Goal: Information Seeking & Learning: Check status

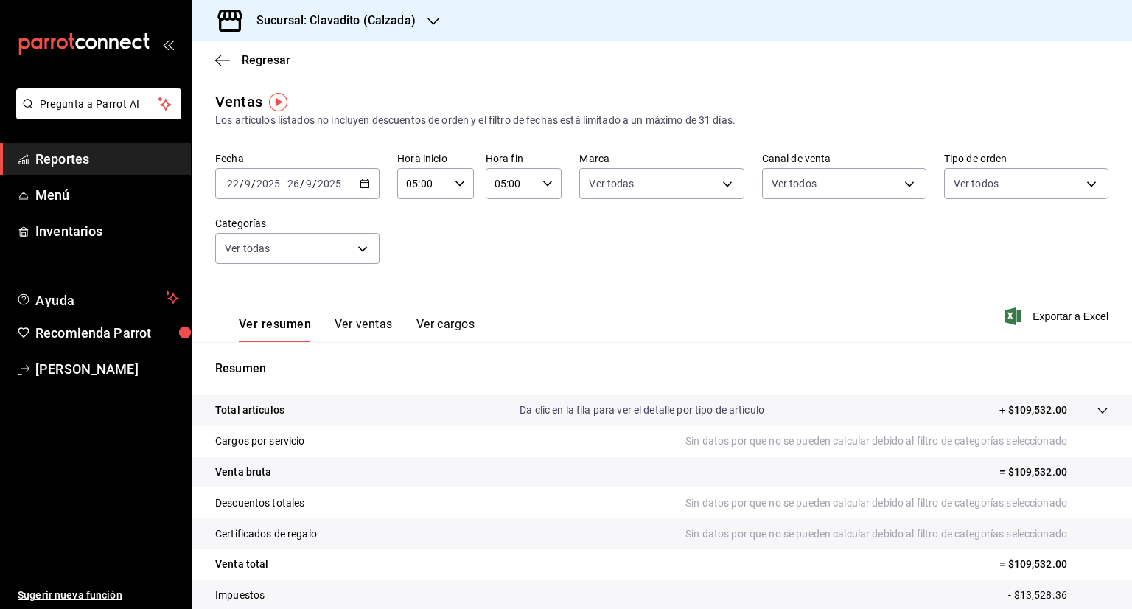
click at [361, 185] on icon "button" at bounding box center [365, 183] width 10 height 10
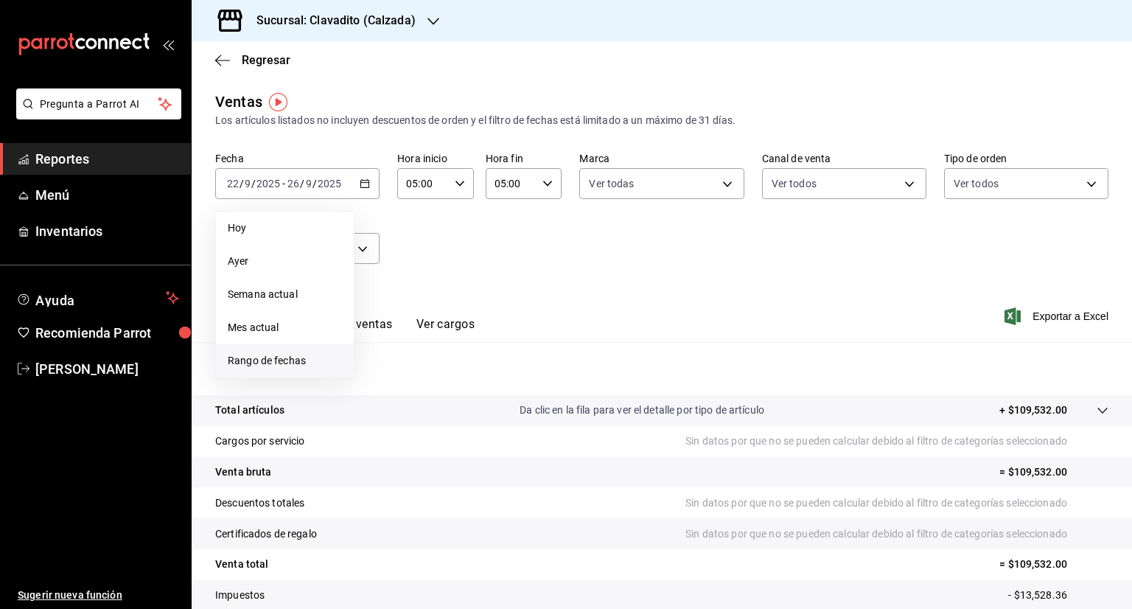
click at [299, 363] on span "Rango de fechas" at bounding box center [285, 360] width 114 height 15
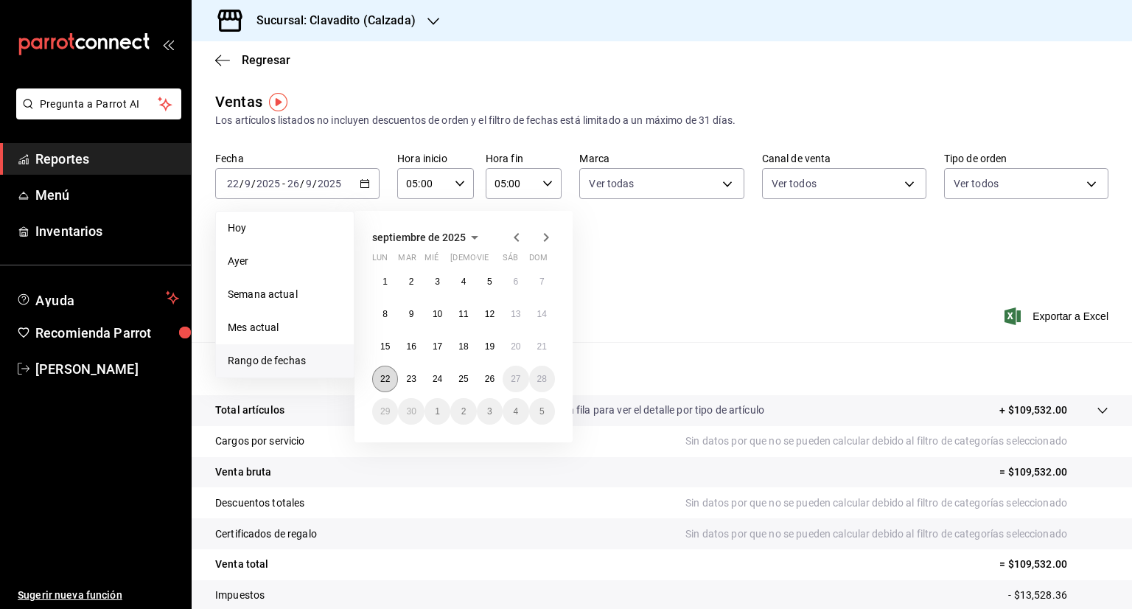
click at [390, 378] on button "22" at bounding box center [385, 378] width 26 height 27
click at [499, 379] on button "26" at bounding box center [490, 378] width 26 height 27
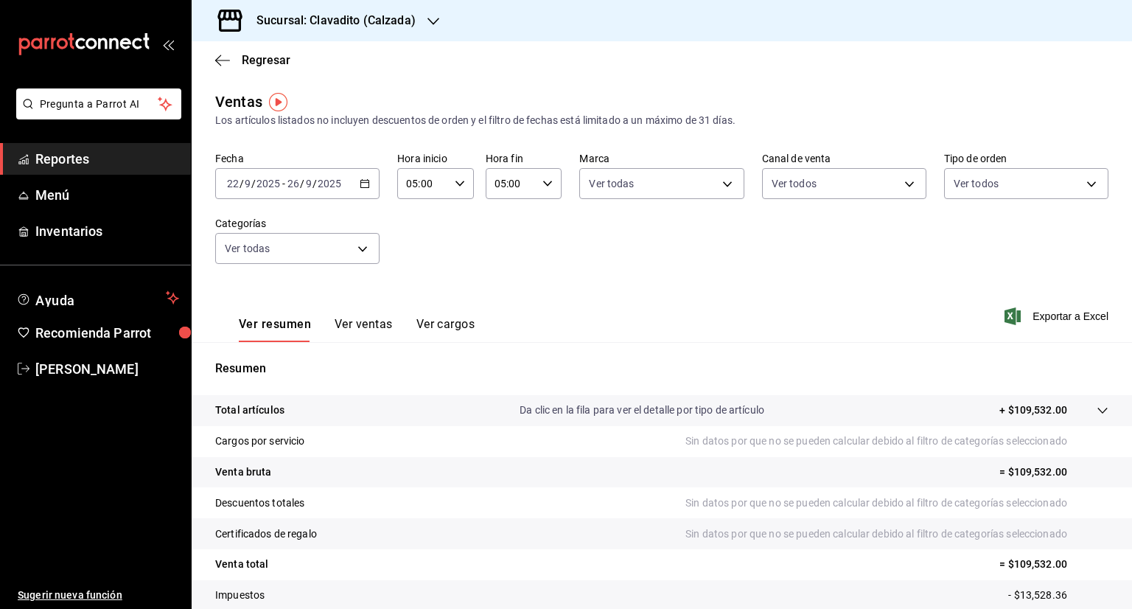
click at [368, 189] on div "[DATE] [DATE] - [DATE] [DATE]" at bounding box center [297, 183] width 164 height 31
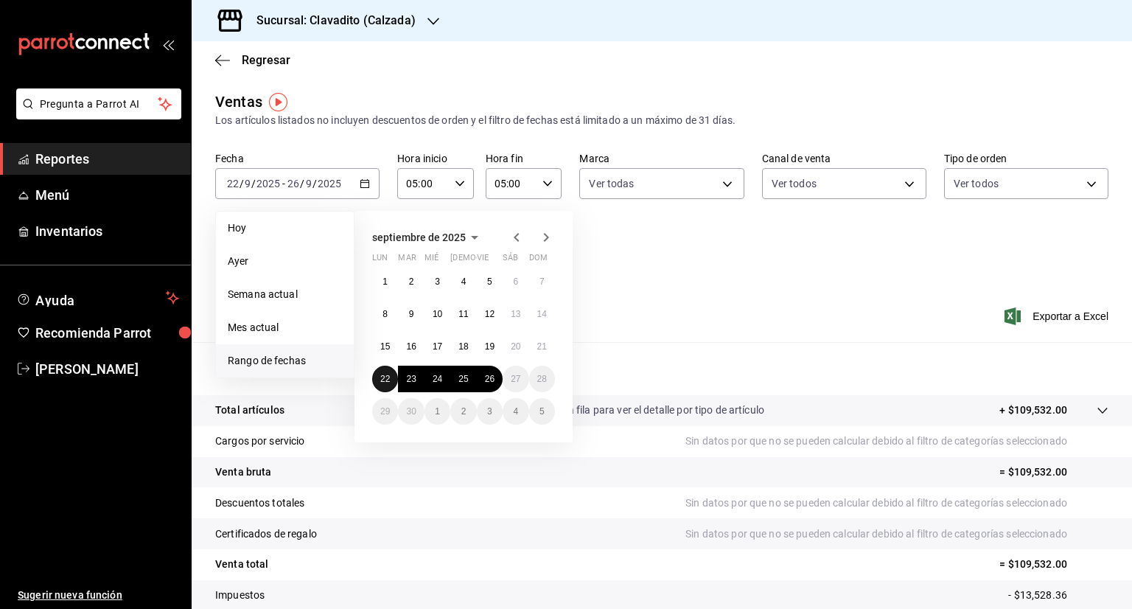
click at [377, 384] on button "22" at bounding box center [385, 378] width 26 height 27
click at [499, 382] on button "26" at bounding box center [490, 378] width 26 height 27
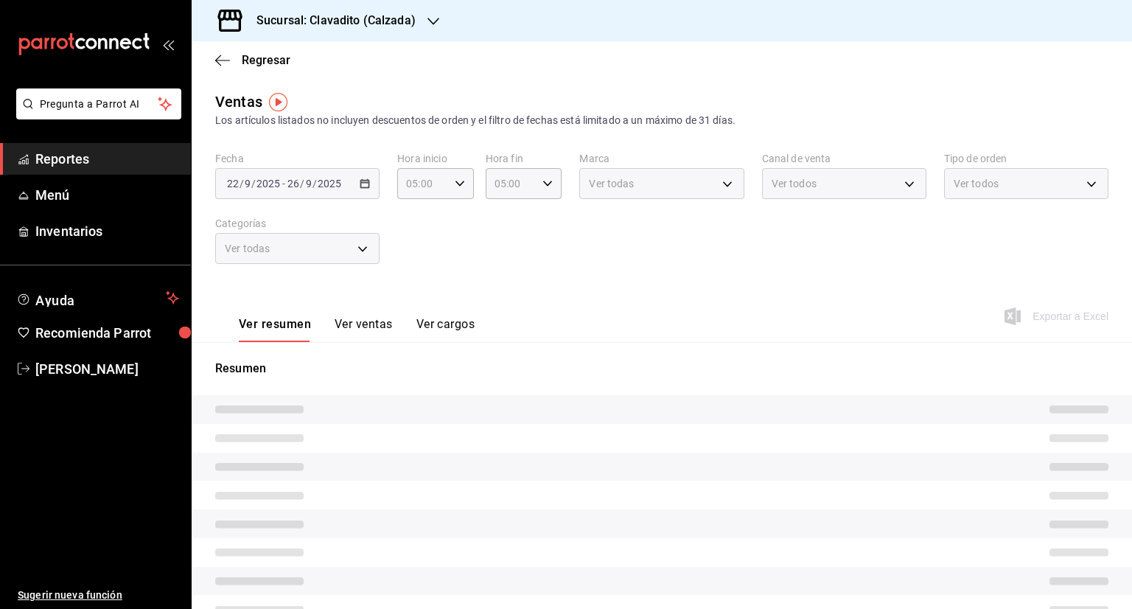
click at [719, 189] on div "Ver todas" at bounding box center [661, 183] width 164 height 31
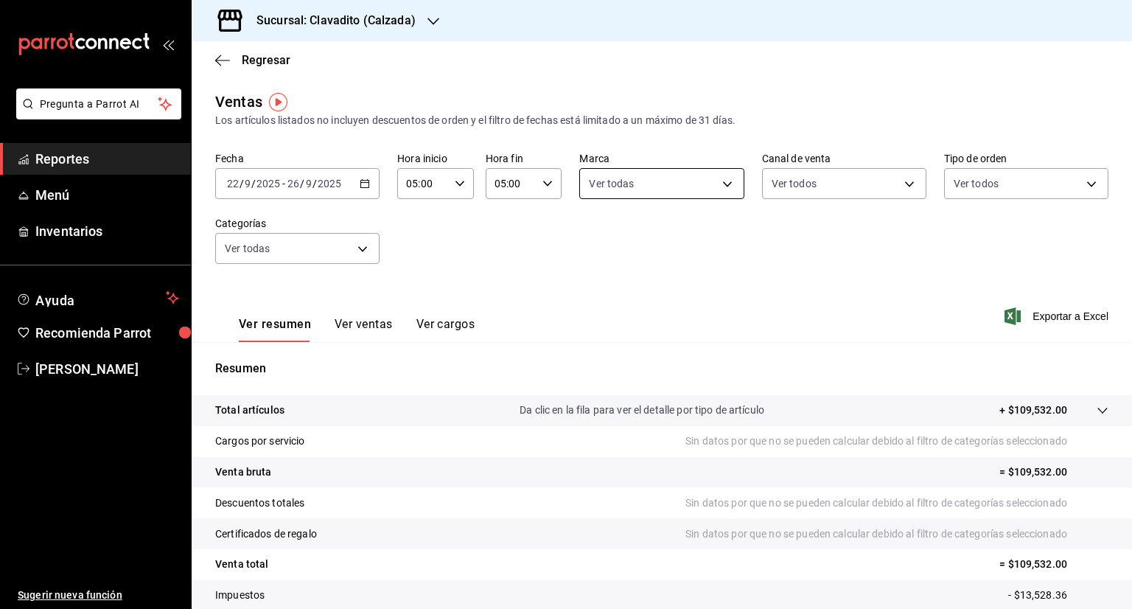
click at [719, 189] on body "Pregunta a Parrot AI Reportes Menú Inventarios Ayuda Recomienda Parrot [PERSON_…" at bounding box center [566, 304] width 1132 height 609
click at [433, 19] on div at bounding box center [566, 304] width 1132 height 609
click at [433, 19] on icon "button" at bounding box center [433, 21] width 12 height 12
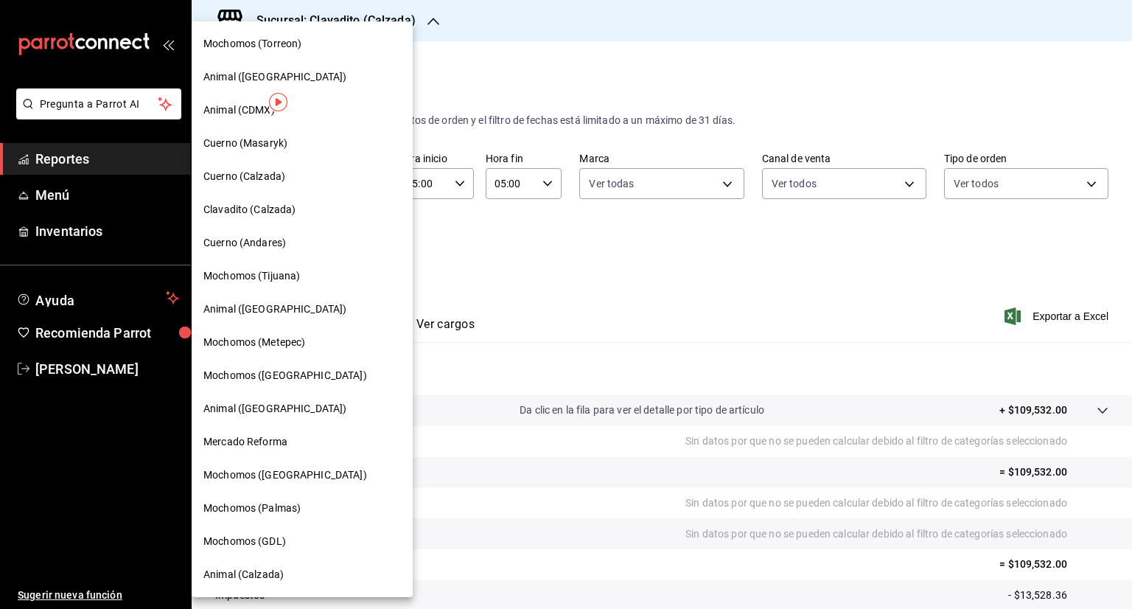
click at [275, 178] on span "Cuerno (Calzada)" at bounding box center [244, 176] width 82 height 15
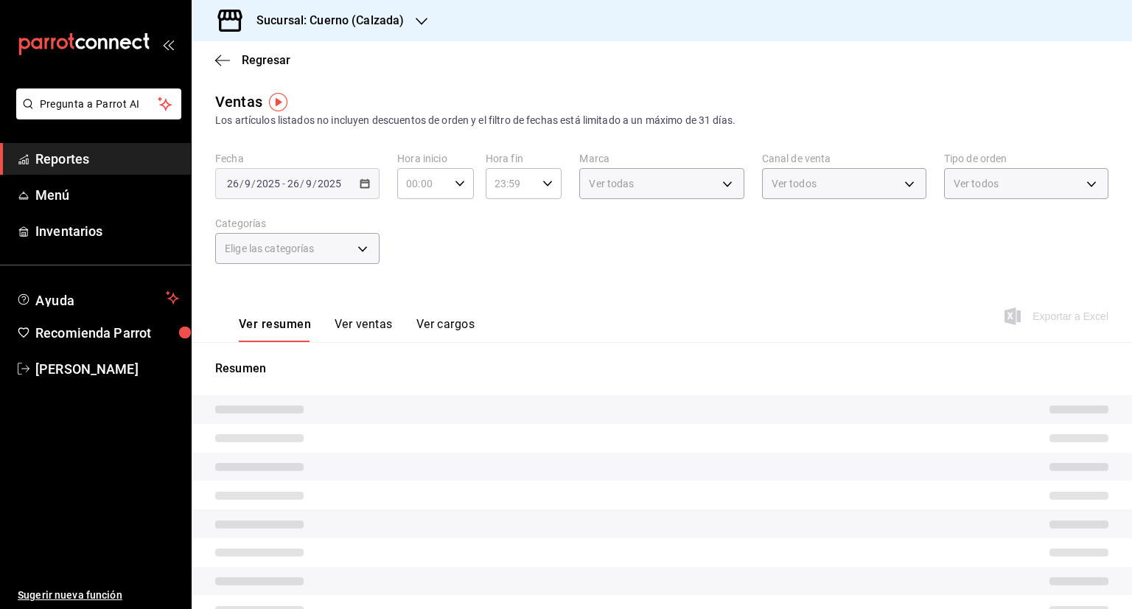
type input "05:00"
type input "PARROT,UBER_EATS,RAPPI,DIDI_FOOD,ONLINE"
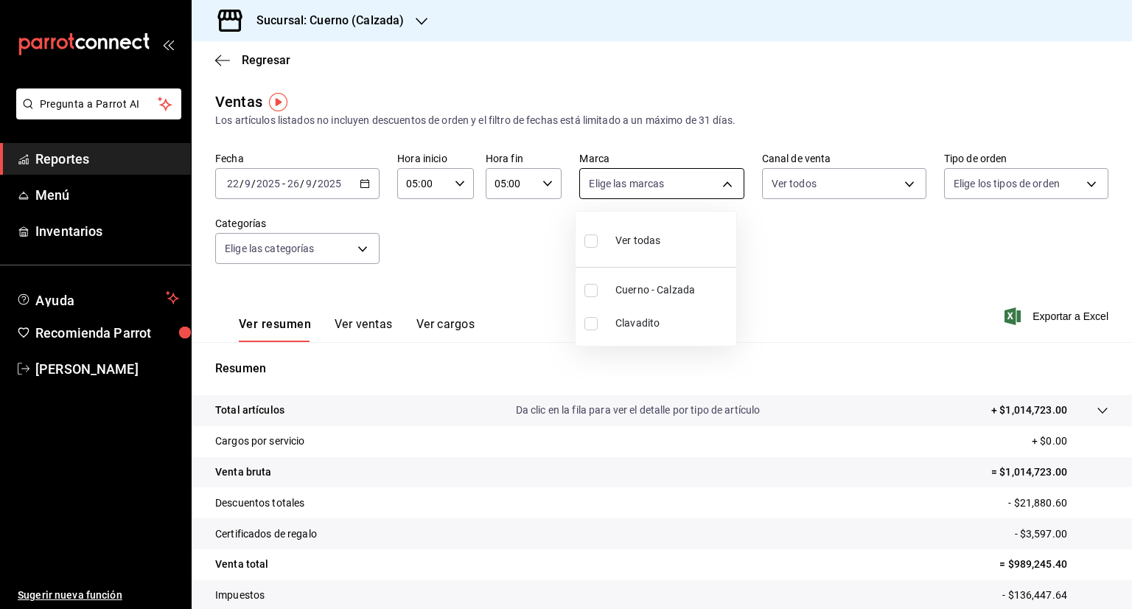
click at [715, 183] on body "Pregunta a Parrot AI Reportes Menú Inventarios Ayuda Recomienda Parrot [PERSON_…" at bounding box center [566, 304] width 1132 height 609
click at [595, 242] on input "checkbox" at bounding box center [590, 240] width 13 height 13
checkbox input "true"
type input "b7ae777b-2dfc-42e0-9650-6cefdf37a424,c000f1c0-fb9f-4016-8e6a-f0d1e83e893d"
checkbox input "true"
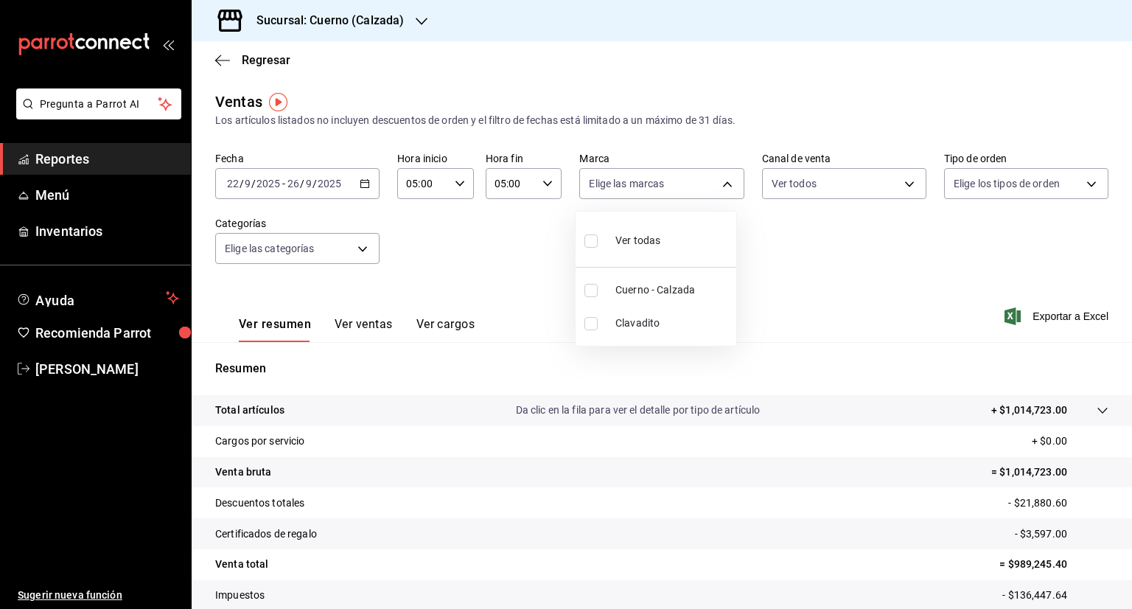
checkbox input "true"
click at [898, 186] on div at bounding box center [566, 304] width 1132 height 609
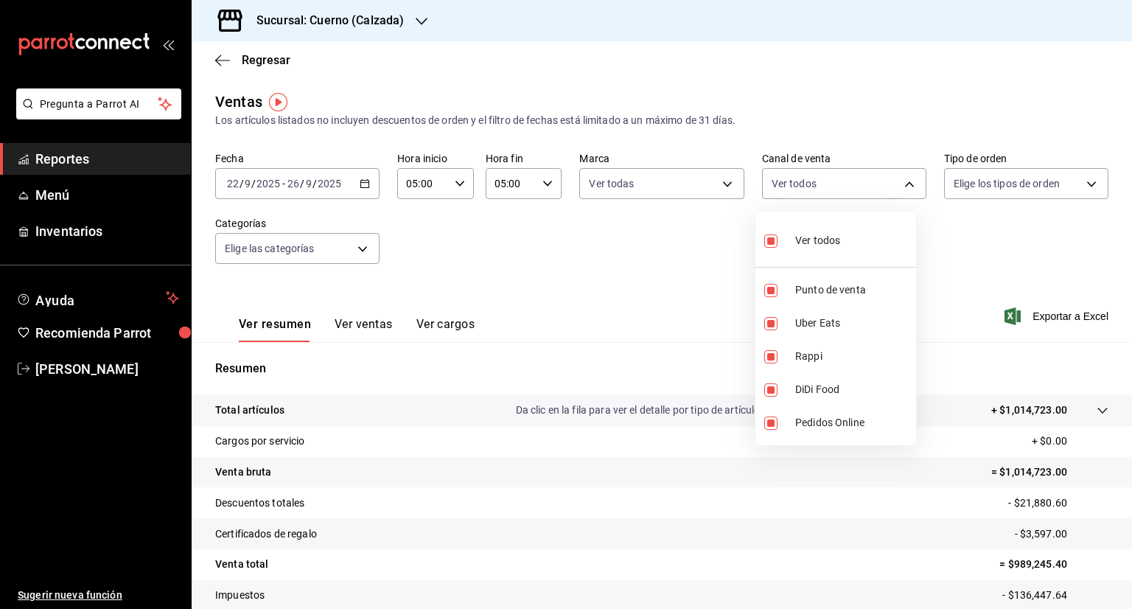
click at [898, 186] on body "Pregunta a Parrot AI Reportes Menú Inventarios Ayuda Recomienda Parrot [PERSON_…" at bounding box center [566, 304] width 1132 height 609
click at [368, 179] on div at bounding box center [566, 304] width 1132 height 609
click at [368, 179] on div "[DATE] [DATE] - [DATE] [DATE]" at bounding box center [297, 183] width 164 height 31
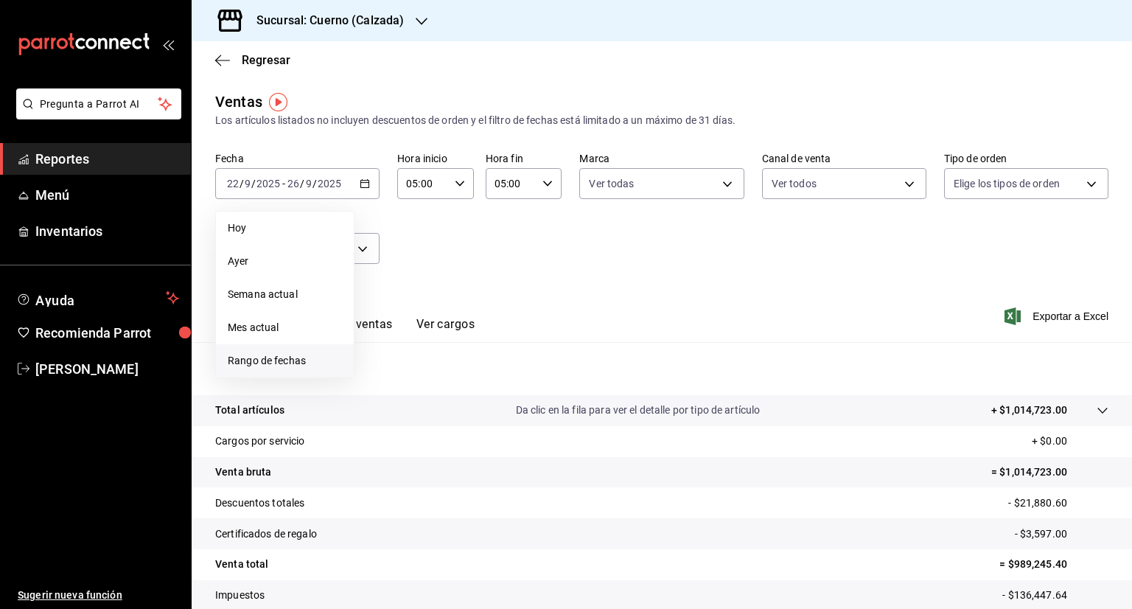
click at [279, 360] on span "Rango de fechas" at bounding box center [285, 360] width 114 height 15
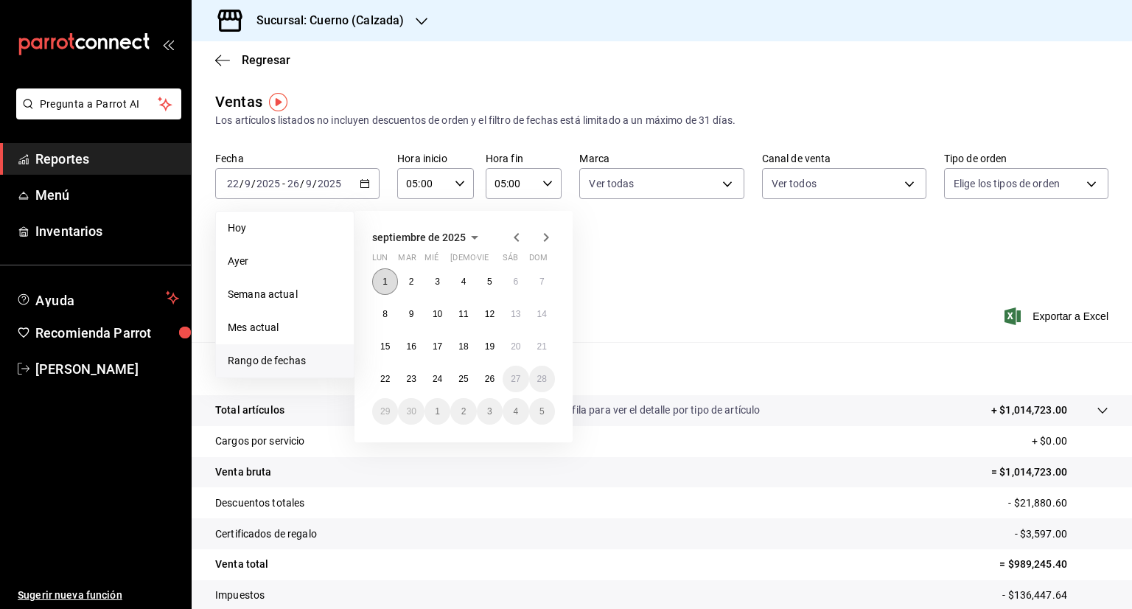
click at [386, 281] on abbr "1" at bounding box center [384, 281] width 5 height 10
click at [488, 380] on abbr "26" at bounding box center [490, 378] width 10 height 10
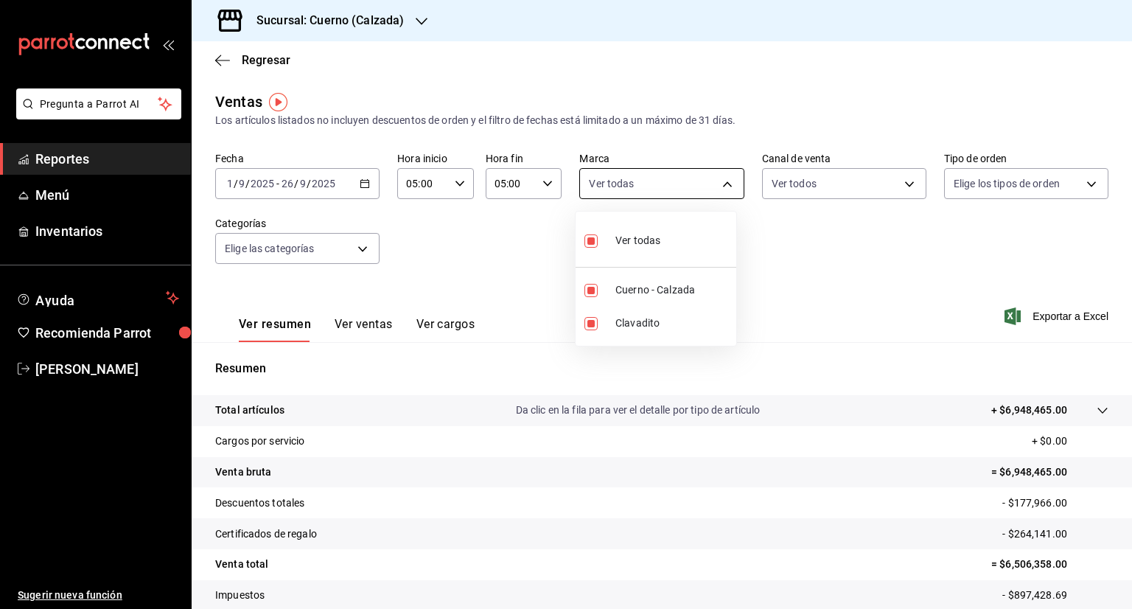
click at [719, 184] on body "Pregunta a Parrot AI Reportes Menú Inventarios Ayuda Recomienda Parrot [PERSON_…" at bounding box center [566, 304] width 1132 height 609
click at [719, 184] on div at bounding box center [566, 304] width 1132 height 609
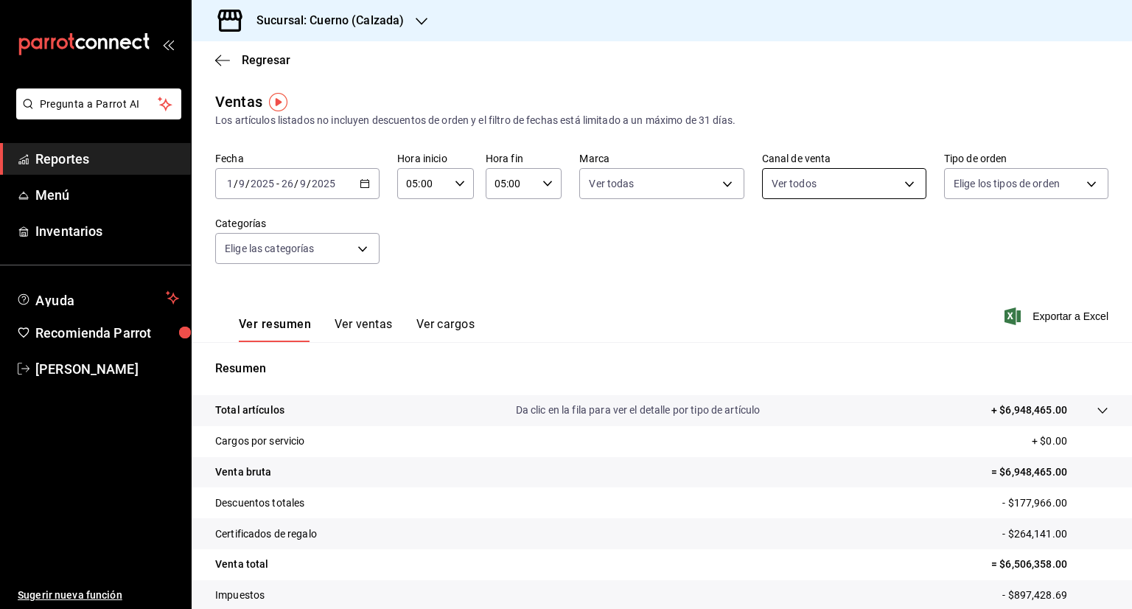
click at [899, 184] on body "Pregunta a Parrot AI Reportes Menú Inventarios Ayuda Recomienda Parrot [PERSON_…" at bounding box center [566, 304] width 1132 height 609
click at [899, 184] on div at bounding box center [566, 304] width 1132 height 609
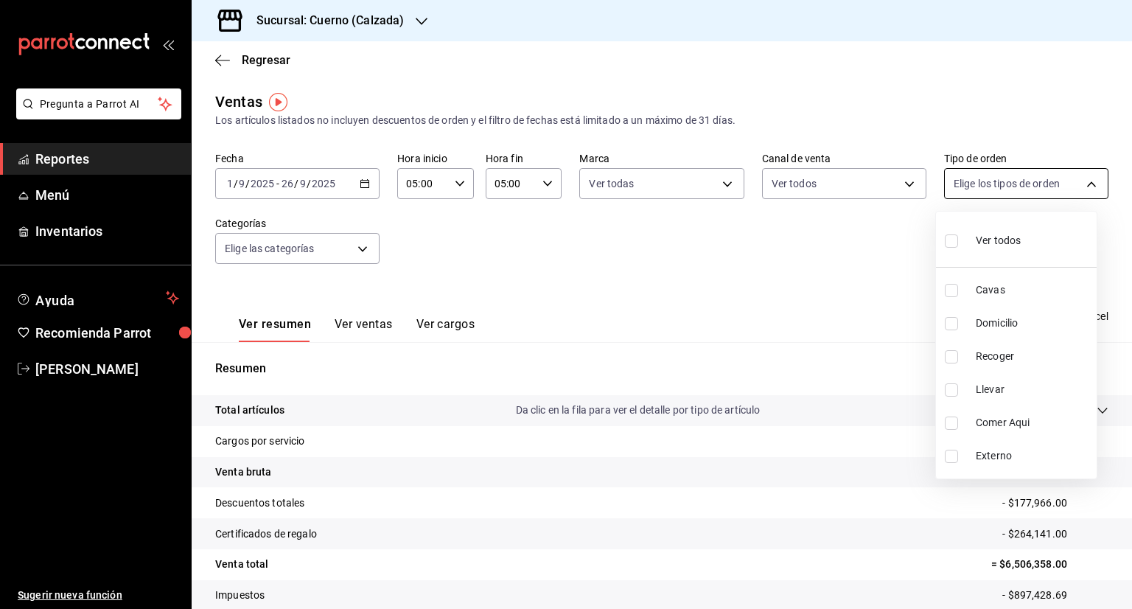
click at [1079, 180] on body "Pregunta a Parrot AI Reportes Menú Inventarios Ayuda Recomienda Parrot [PERSON_…" at bounding box center [566, 304] width 1132 height 609
click at [949, 236] on input "checkbox" at bounding box center [950, 240] width 13 height 13
checkbox input "true"
type input "45550569-3ed2-40ec-865f-a78a43aad0fb,ed9744db-0daf-4564-a5b3-b3442505d928,23f9e…"
checkbox input "true"
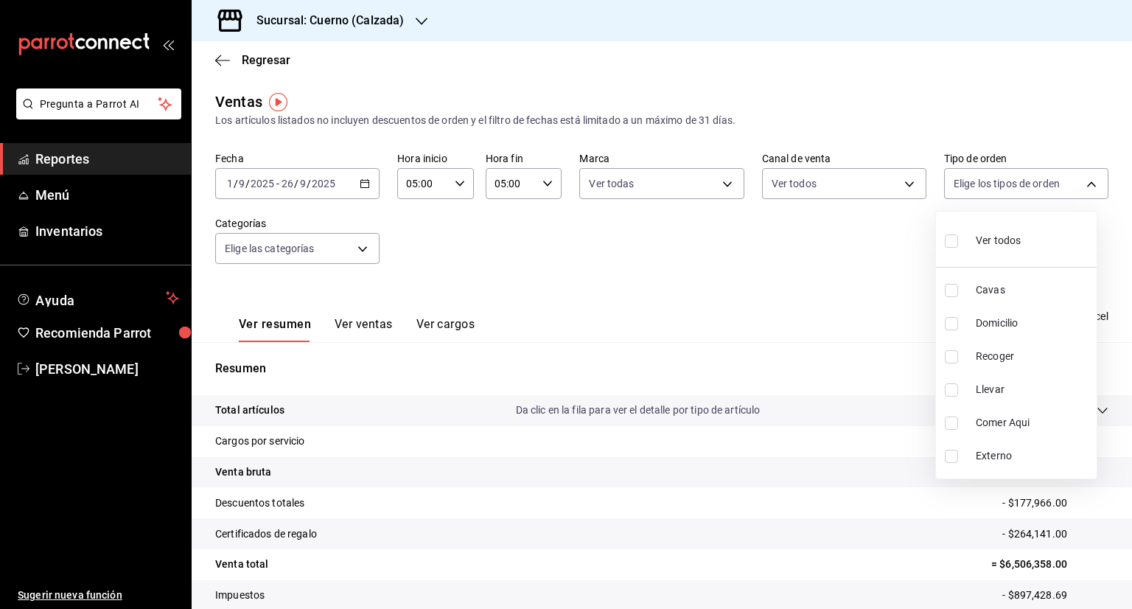
checkbox input "true"
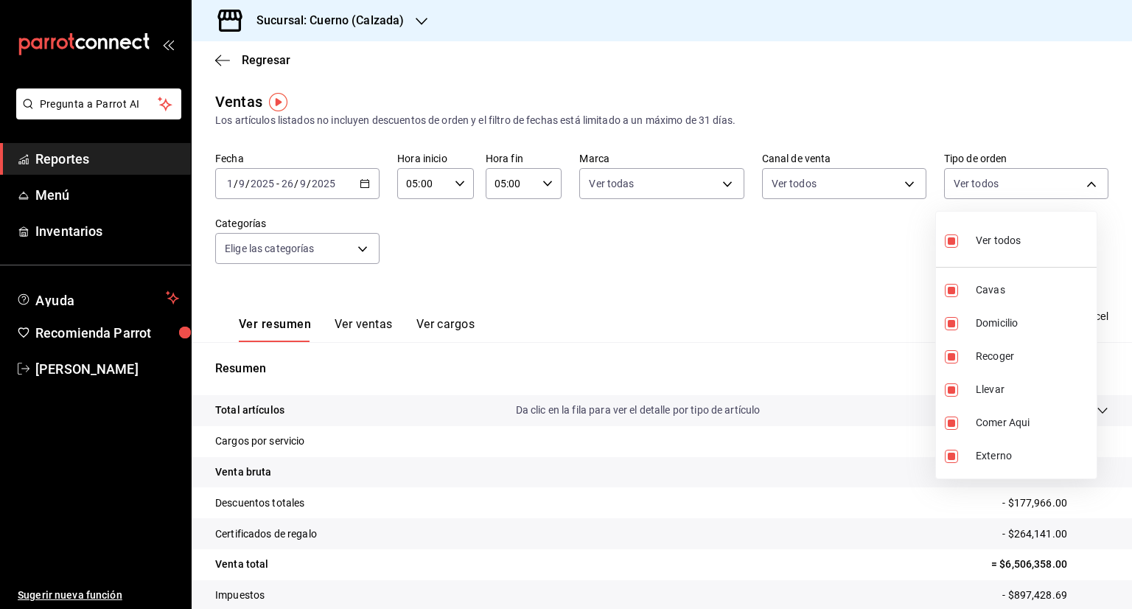
click at [356, 254] on div at bounding box center [566, 304] width 1132 height 609
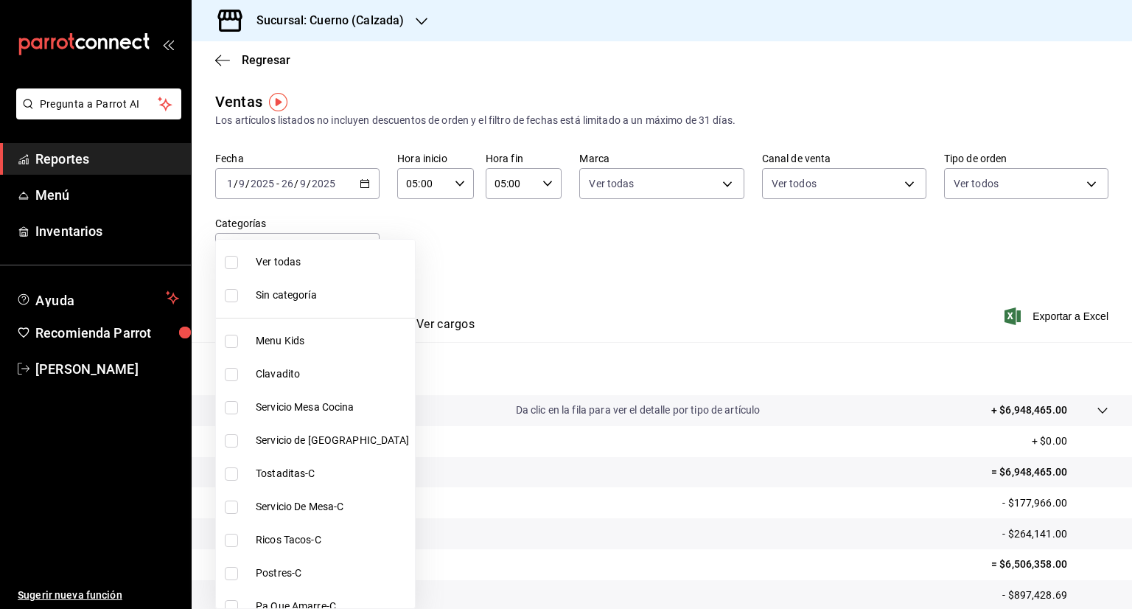
click at [356, 254] on body "Pregunta a Parrot AI Reportes Menú Inventarios Ayuda Recomienda Parrot [PERSON_…" at bounding box center [566, 304] width 1132 height 609
click at [228, 266] on input "checkbox" at bounding box center [231, 262] width 13 height 13
checkbox input "true"
type input "fcad426d-22b8-4bc7-85b2-27ee6775f3f6,560d4c35-d9fc-4089-91ff-402d238ea400,30284…"
checkbox input "true"
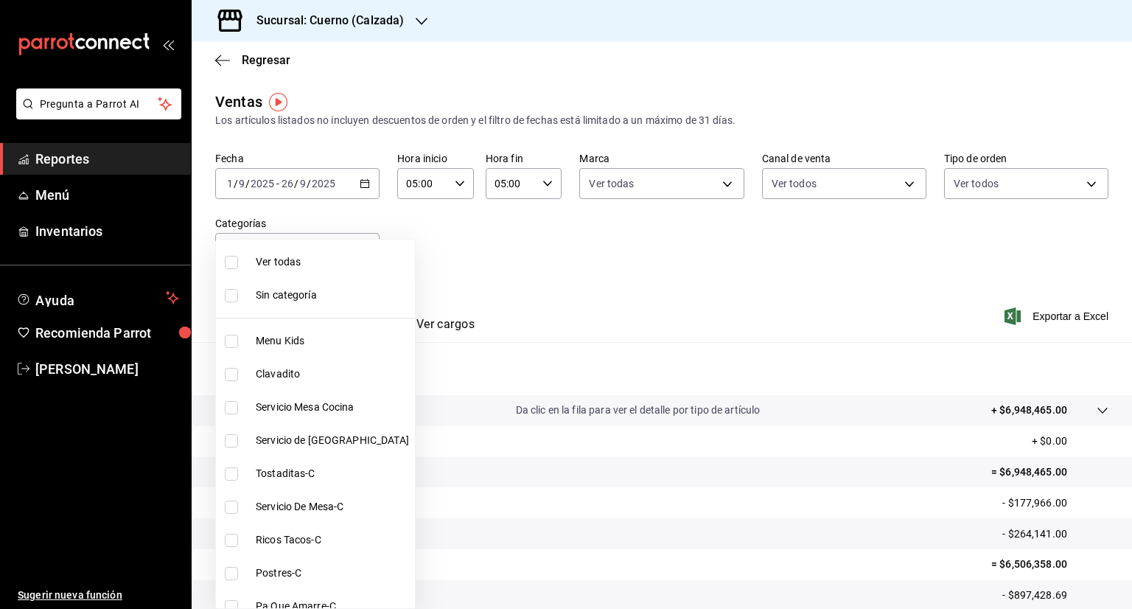
checkbox input "true"
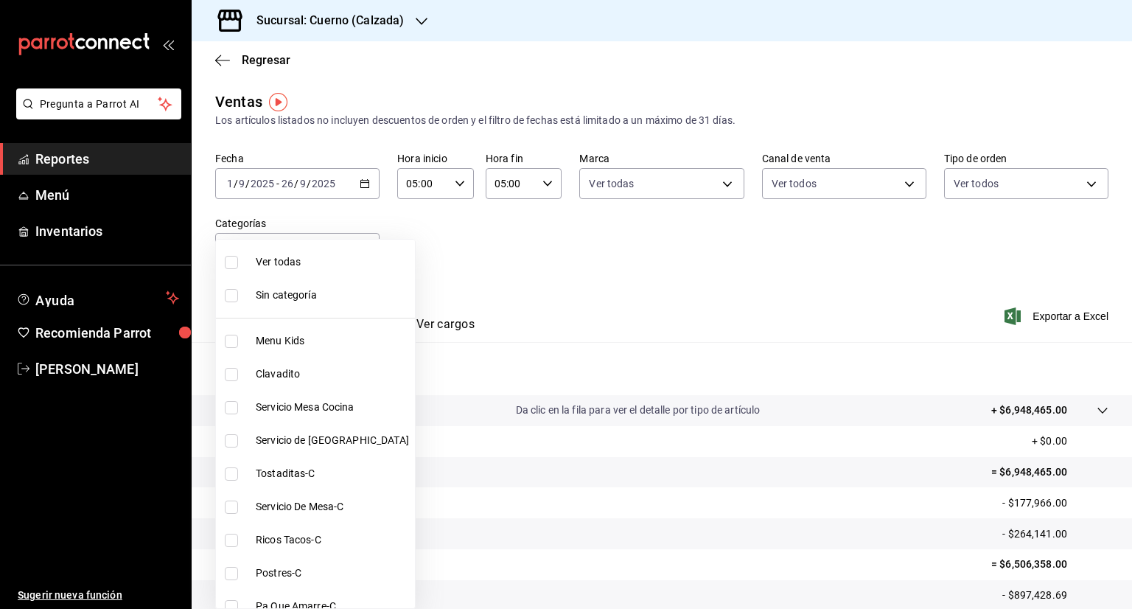
checkbox input "true"
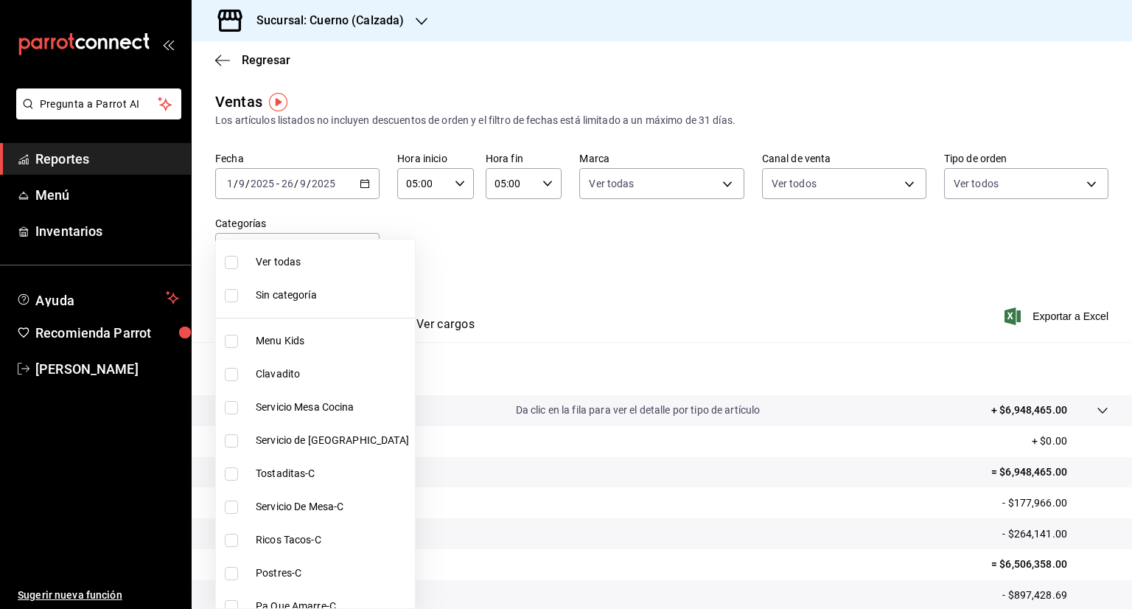
checkbox input "true"
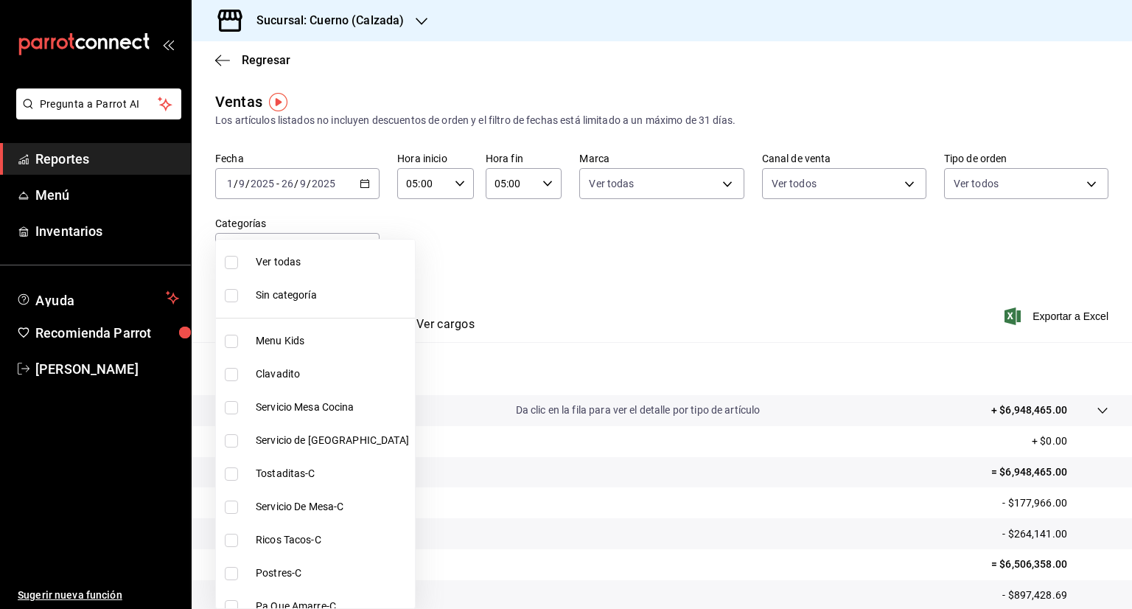
checkbox input "true"
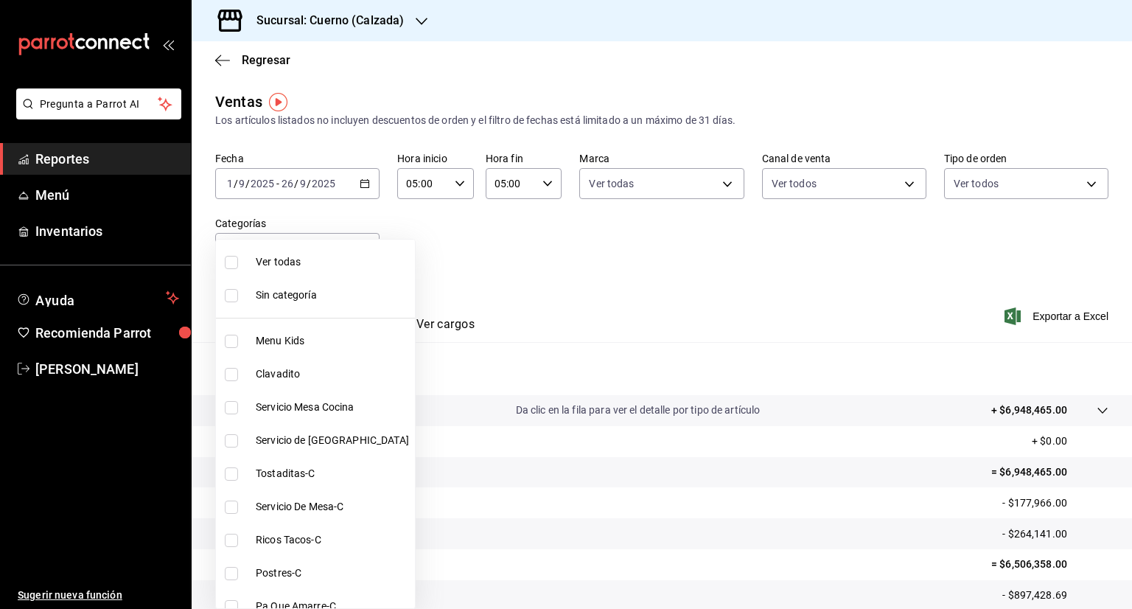
checkbox input "true"
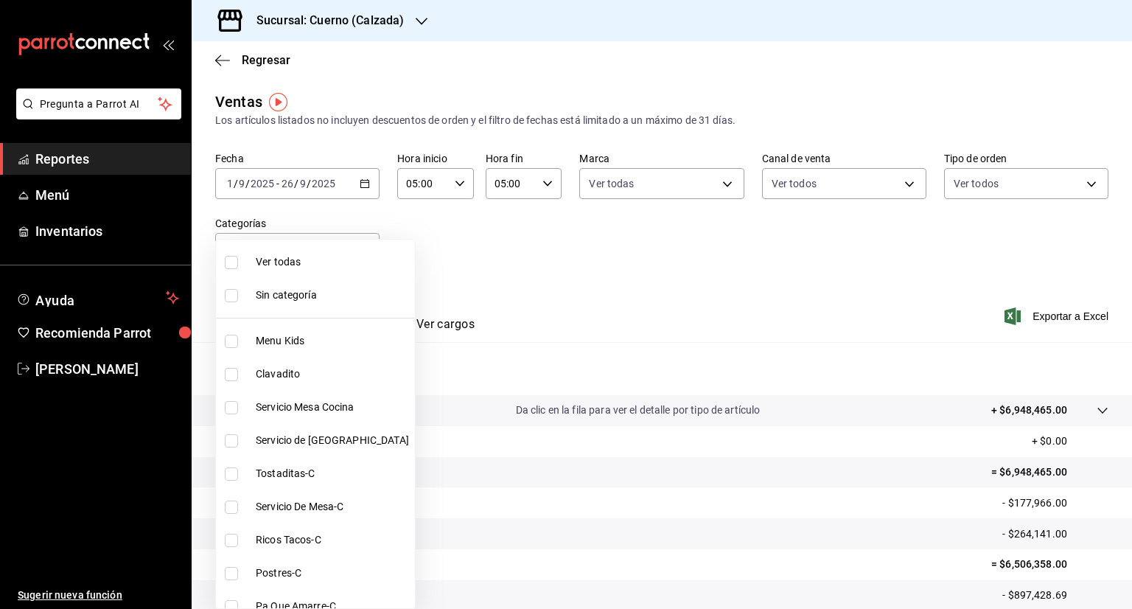
checkbox input "true"
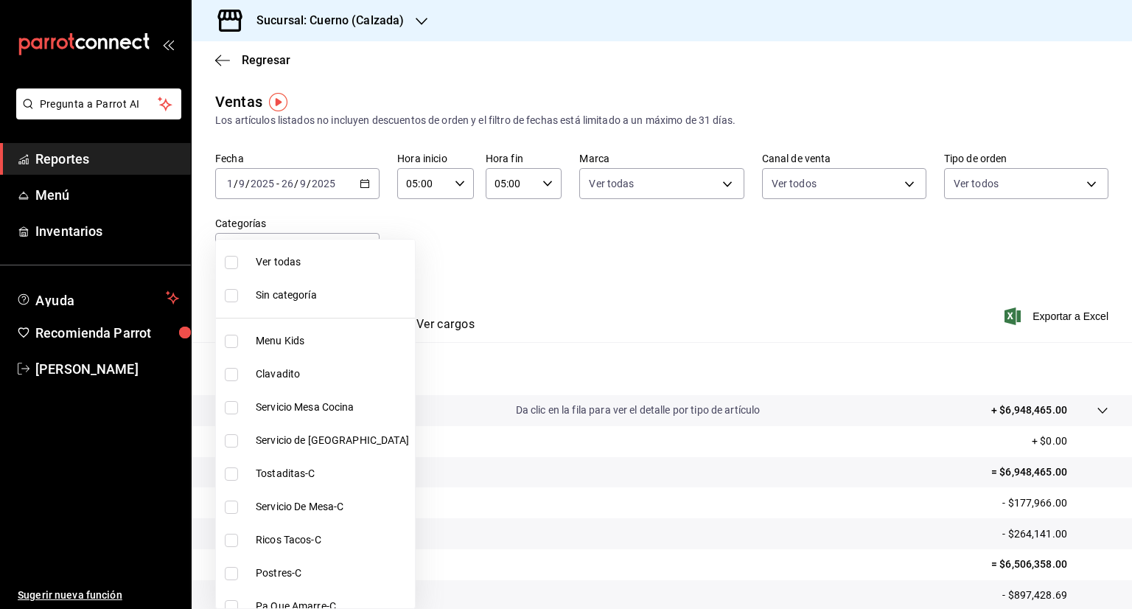
checkbox input "true"
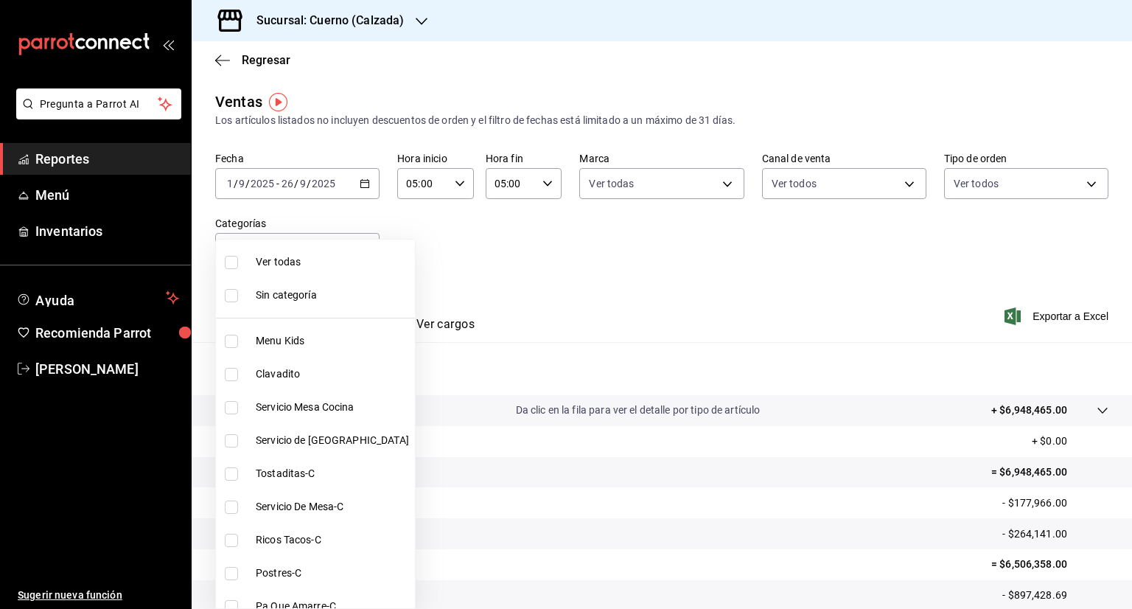
checkbox input "true"
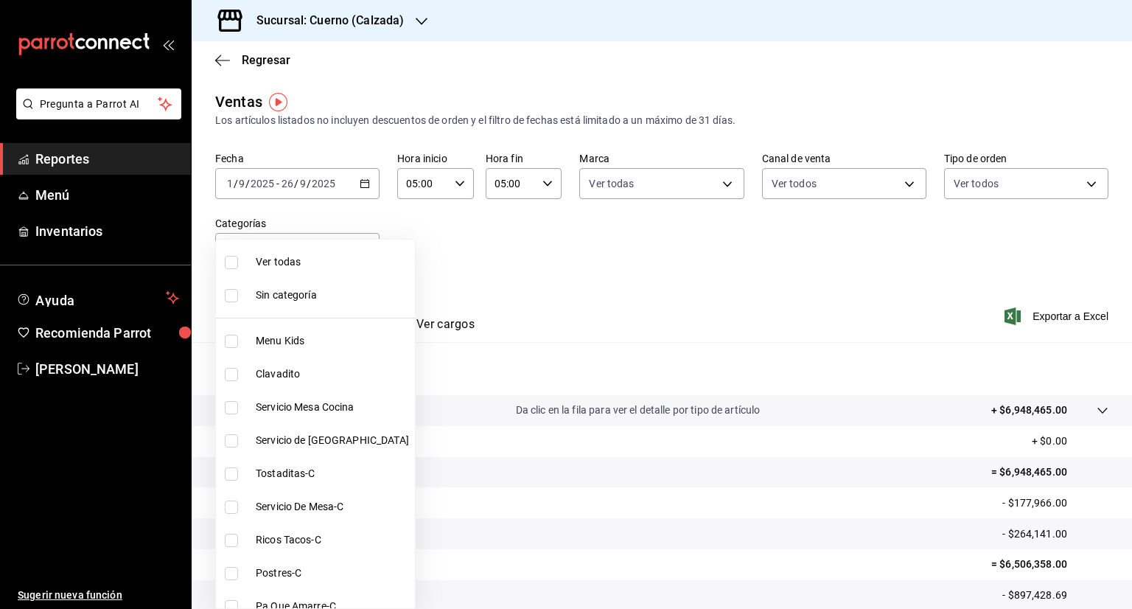
checkbox input "true"
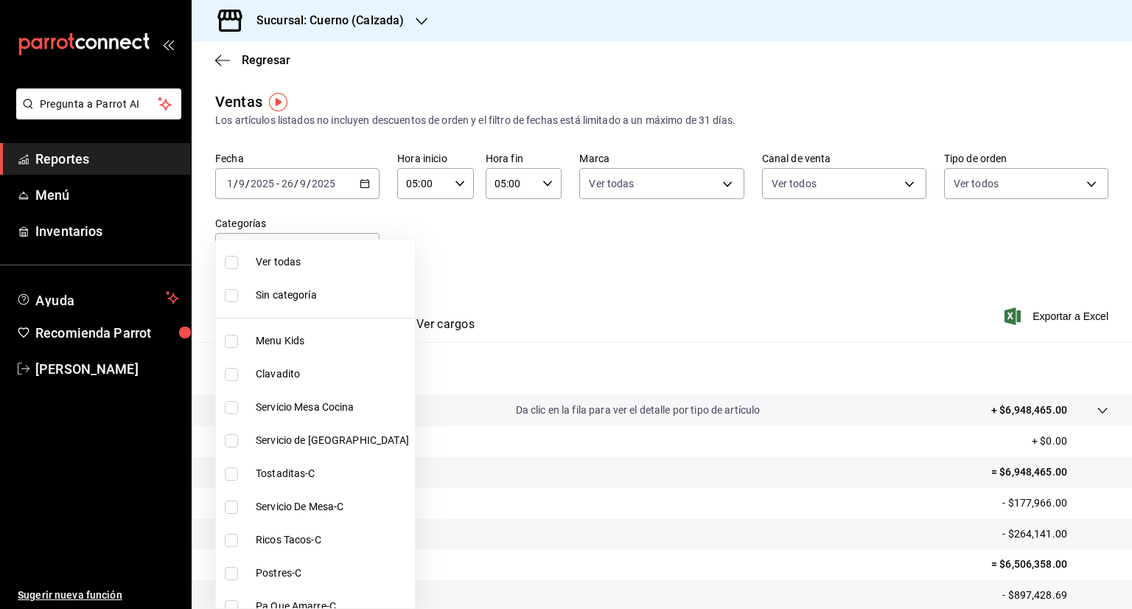
checkbox input "true"
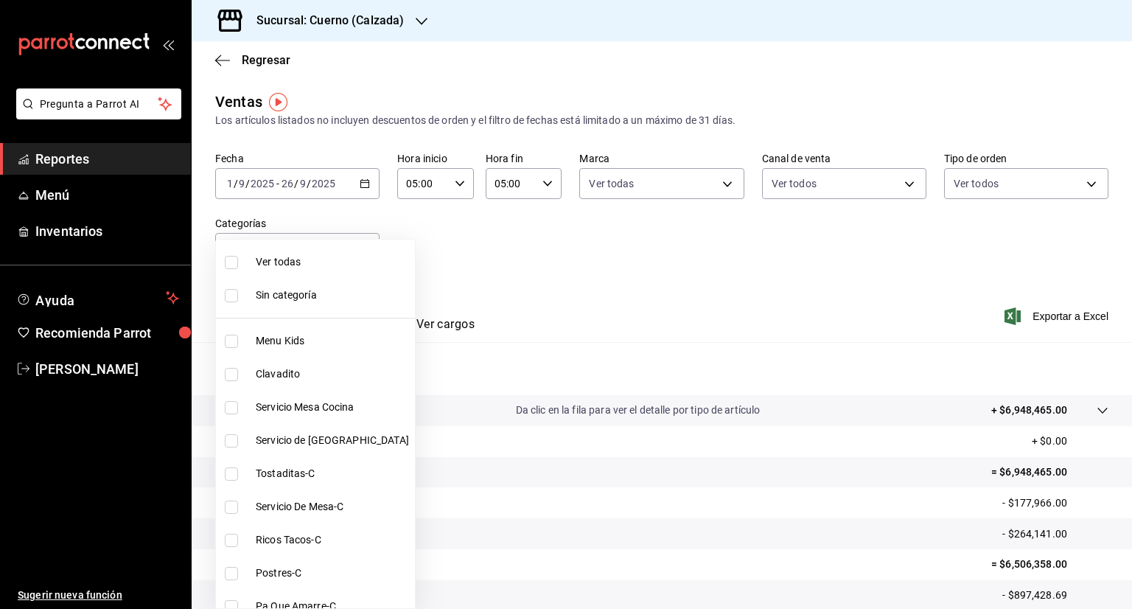
checkbox input "true"
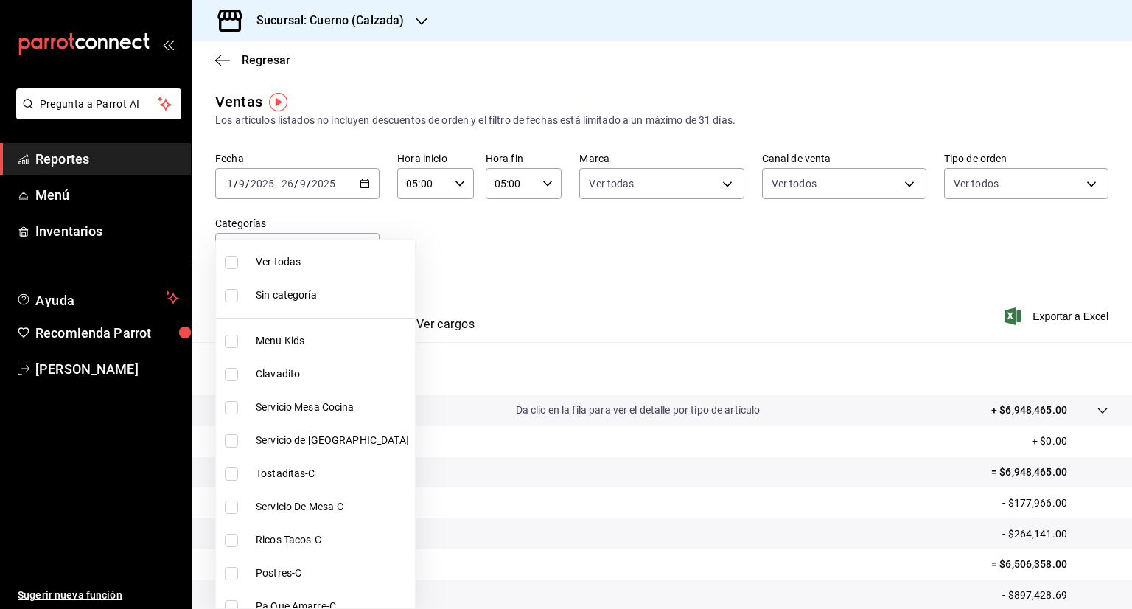
checkbox input "true"
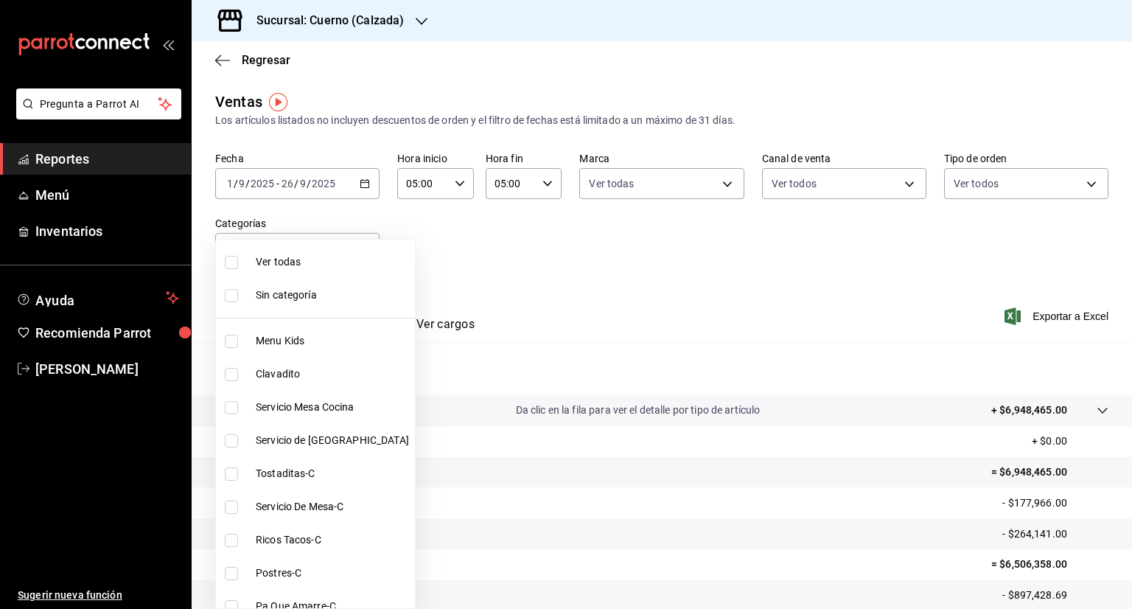
checkbox input "true"
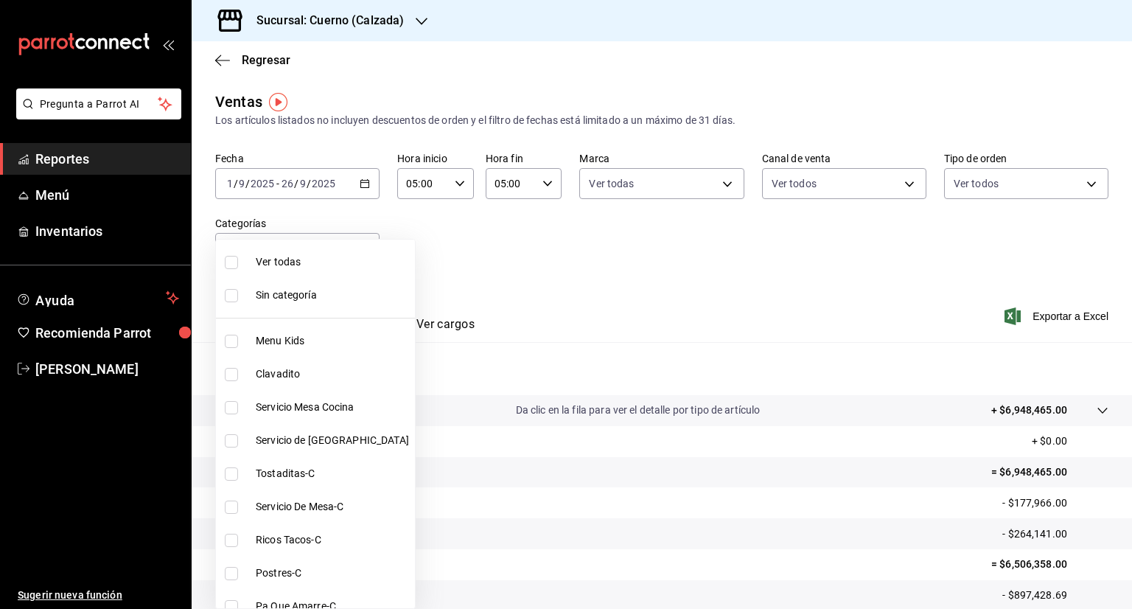
checkbox input "true"
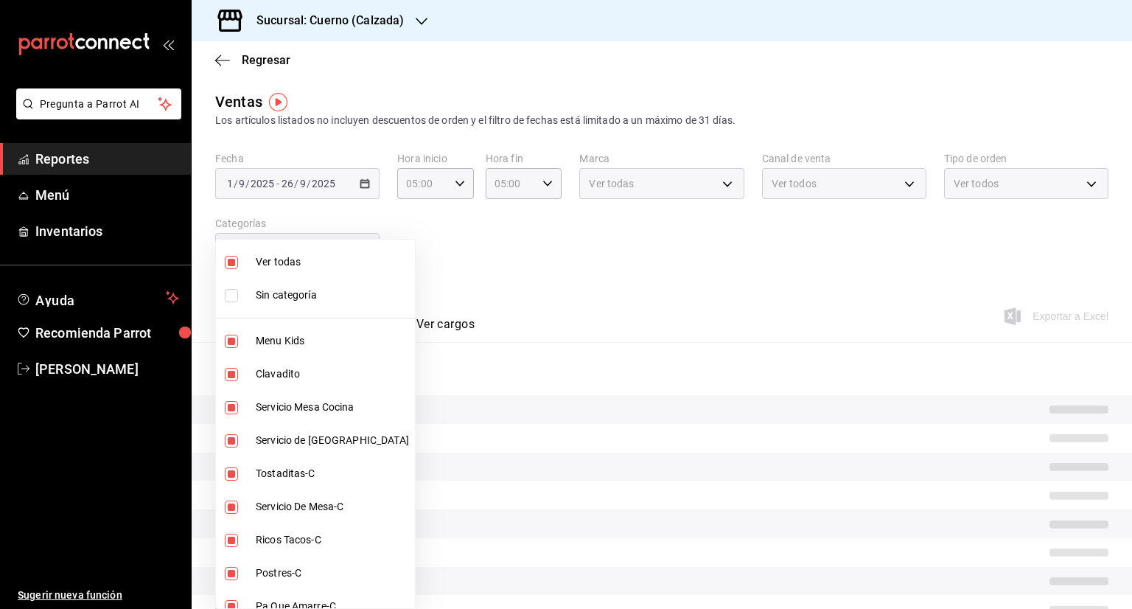
click at [793, 262] on div at bounding box center [566, 304] width 1132 height 609
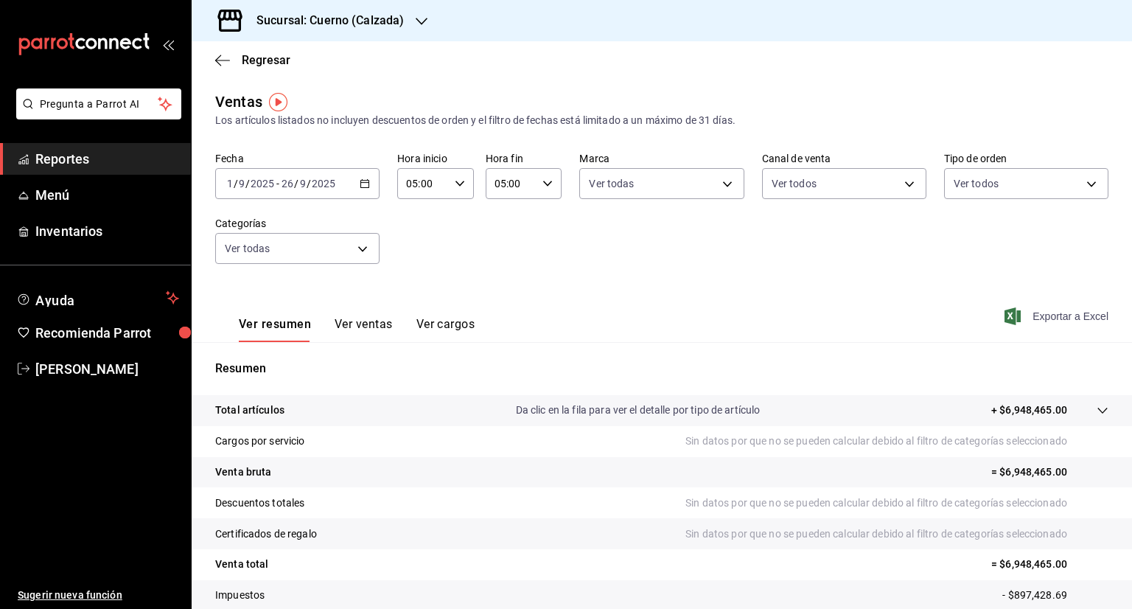
click at [1047, 313] on span "Exportar a Excel" at bounding box center [1057, 316] width 101 height 18
click at [424, 18] on icon "button" at bounding box center [421, 21] width 12 height 12
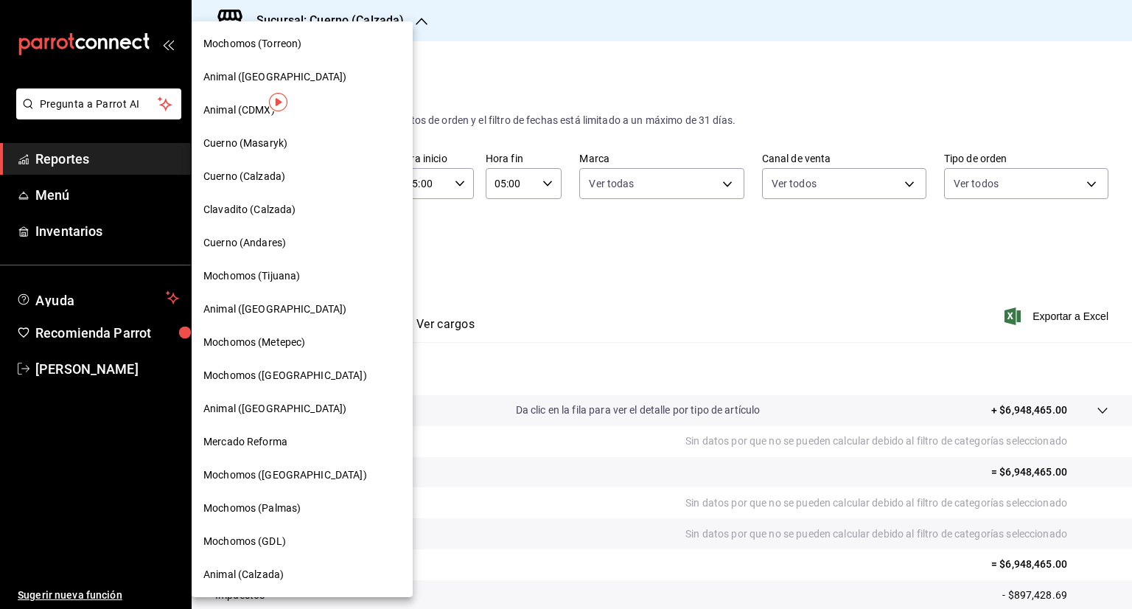
click at [280, 209] on span "Clavadito (Calzada)" at bounding box center [249, 209] width 93 height 15
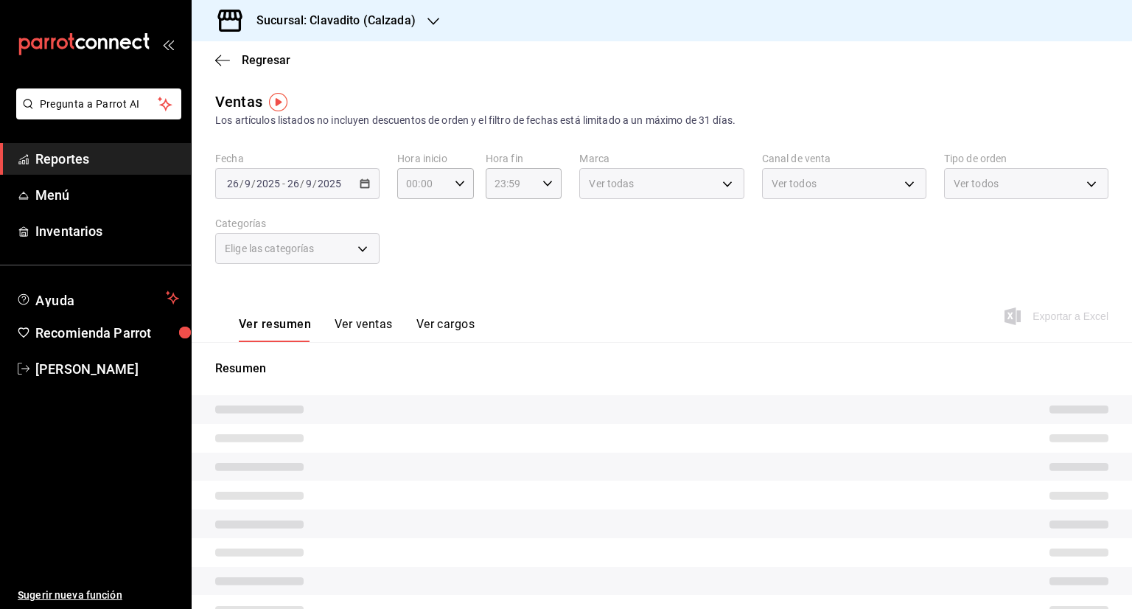
type input "05:00"
type input "PARROT,UBER_EATS,RAPPI,DIDI_FOOD,ONLINE"
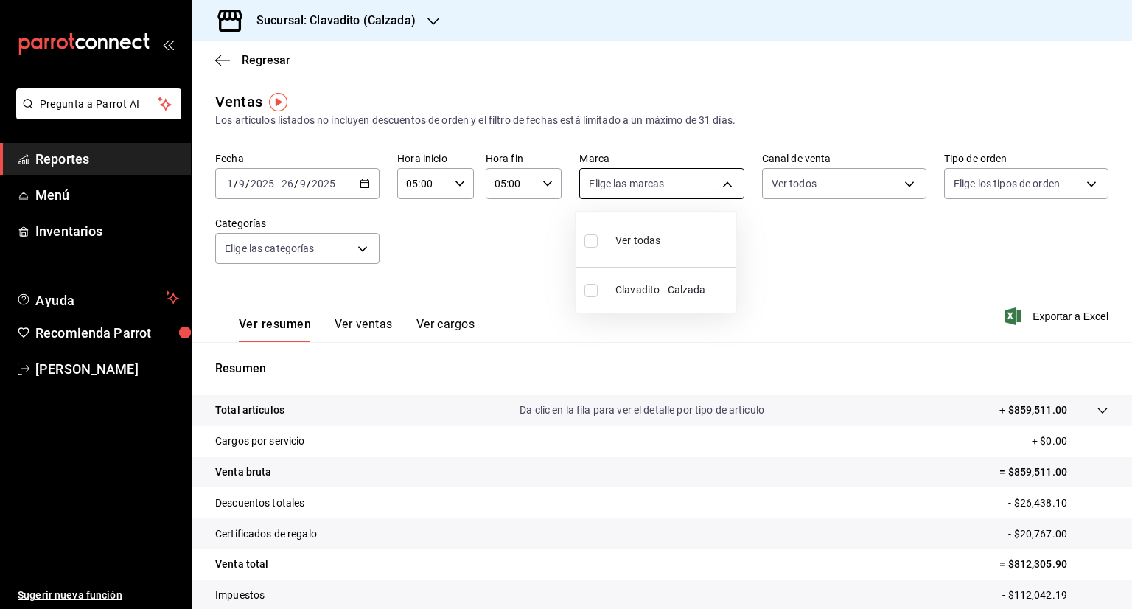
click at [724, 183] on body "Pregunta a Parrot AI Reportes Menú Inventarios Ayuda Recomienda Parrot [PERSON_…" at bounding box center [566, 304] width 1132 height 609
click at [593, 240] on input "checkbox" at bounding box center [590, 240] width 13 height 13
checkbox input "true"
type input "7c6329b2-7c80-4d0a-92e1-359a60270725"
checkbox input "true"
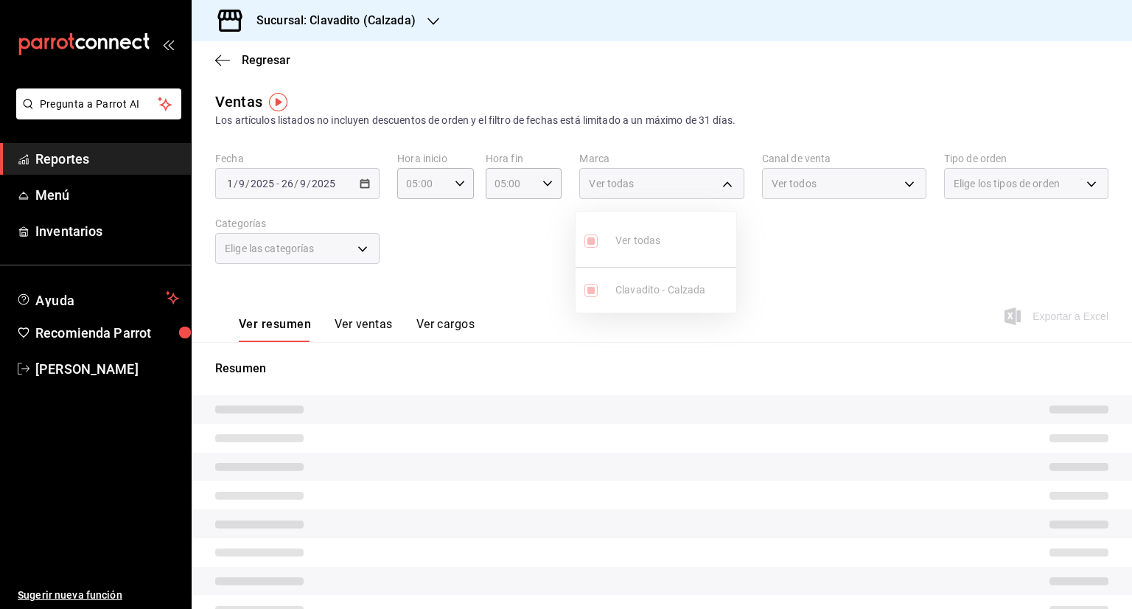
click at [888, 183] on div at bounding box center [566, 304] width 1132 height 609
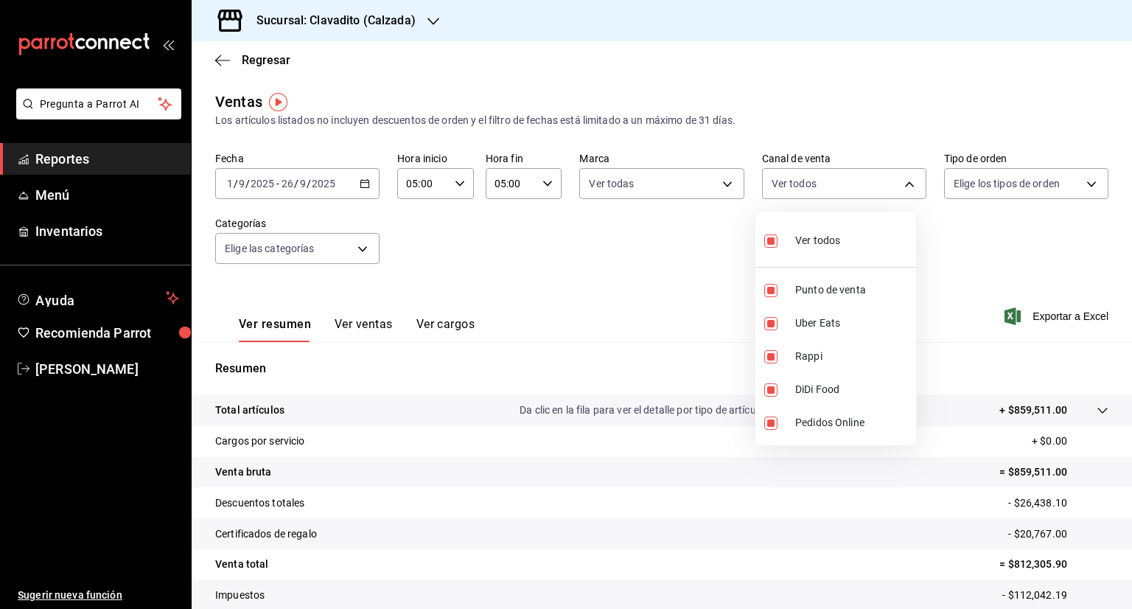
click at [888, 183] on body "Pregunta a Parrot AI Reportes Menú Inventarios Ayuda Recomienda Parrot [PERSON_…" at bounding box center [566, 304] width 1132 height 609
click at [1081, 175] on div at bounding box center [566, 304] width 1132 height 609
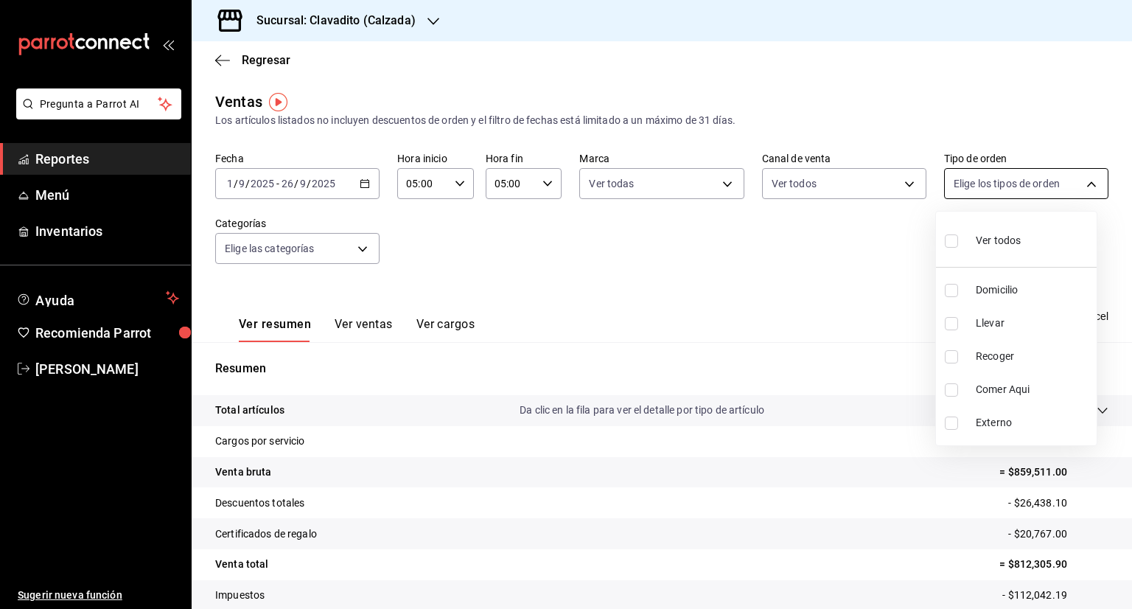
click at [1081, 180] on body "Pregunta a Parrot AI Reportes Menú Inventarios Ayuda Recomienda Parrot [PERSON_…" at bounding box center [566, 304] width 1132 height 609
click at [957, 244] on input "checkbox" at bounding box center [950, 240] width 13 height 13
checkbox input "true"
type input "20a2434e-5507-4b1d-99f8-d1d700608abd,c8008fd8-0959-4104-94f5-898138fc7a10,5c160…"
checkbox input "true"
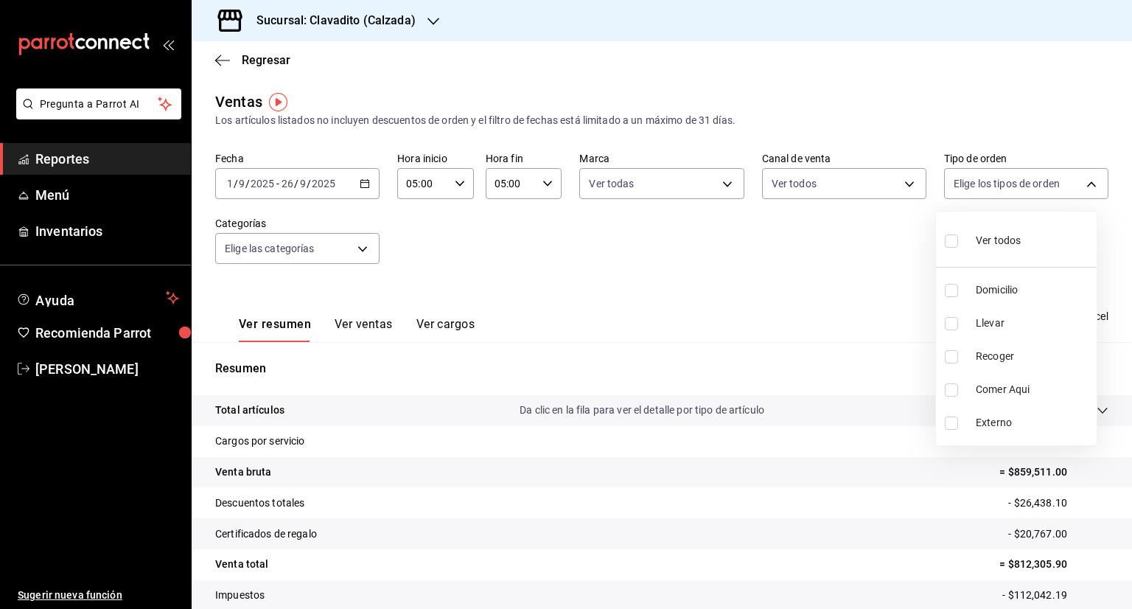
checkbox input "true"
click at [360, 249] on div at bounding box center [566, 304] width 1132 height 609
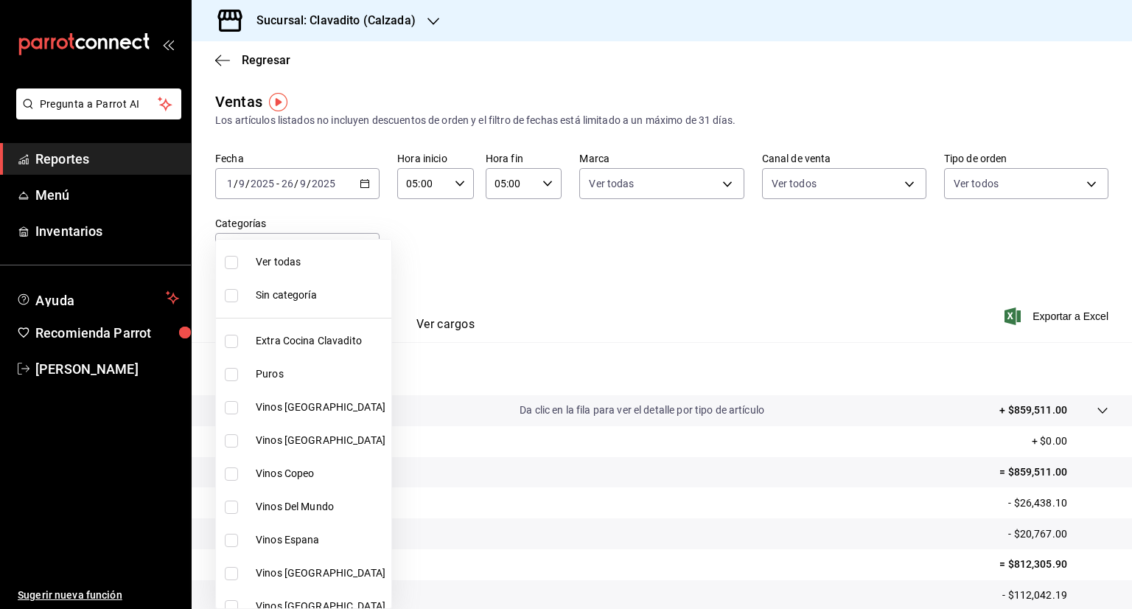
click at [360, 249] on body "Pregunta a Parrot AI Reportes Menú Inventarios Ayuda Recomienda Parrot [PERSON_…" at bounding box center [566, 304] width 1132 height 609
click at [230, 258] on input "checkbox" at bounding box center [231, 262] width 13 height 13
checkbox input "true"
type input "baf57ed1-919f-4c82-8763-5f61bb5ecf6c,a733550a-1833-4f39-b337-4b288d8ef239,37b97…"
checkbox input "true"
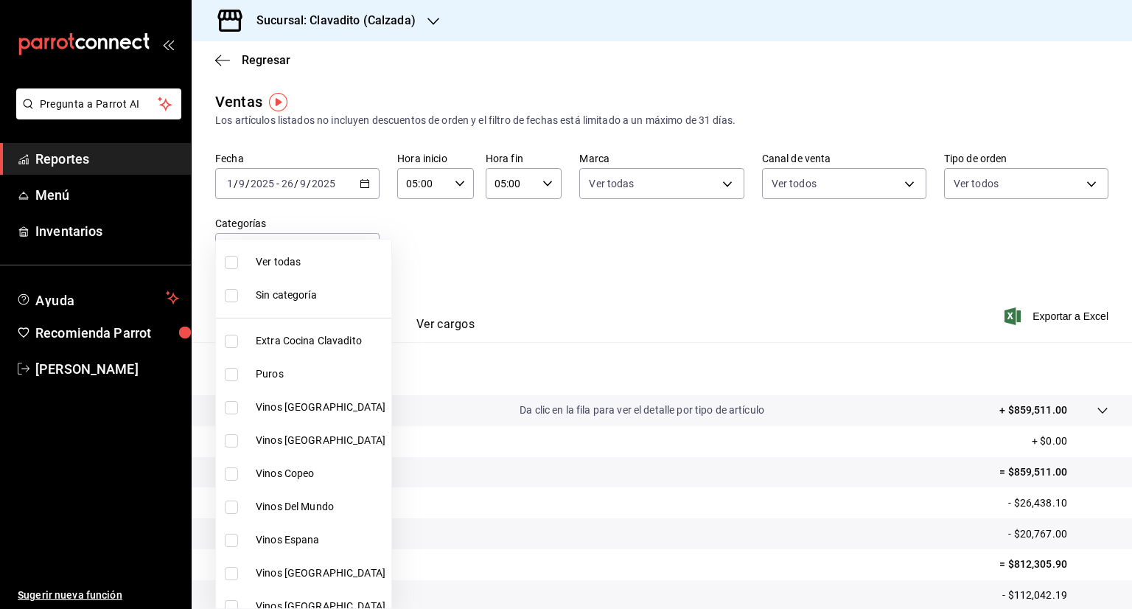
checkbox input "true"
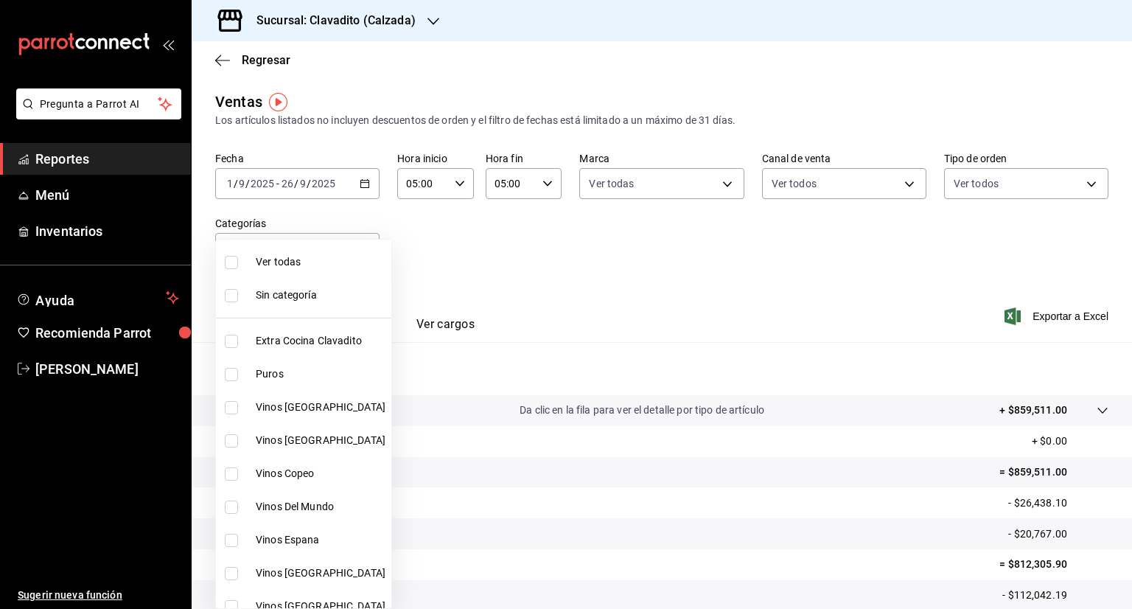
checkbox input "true"
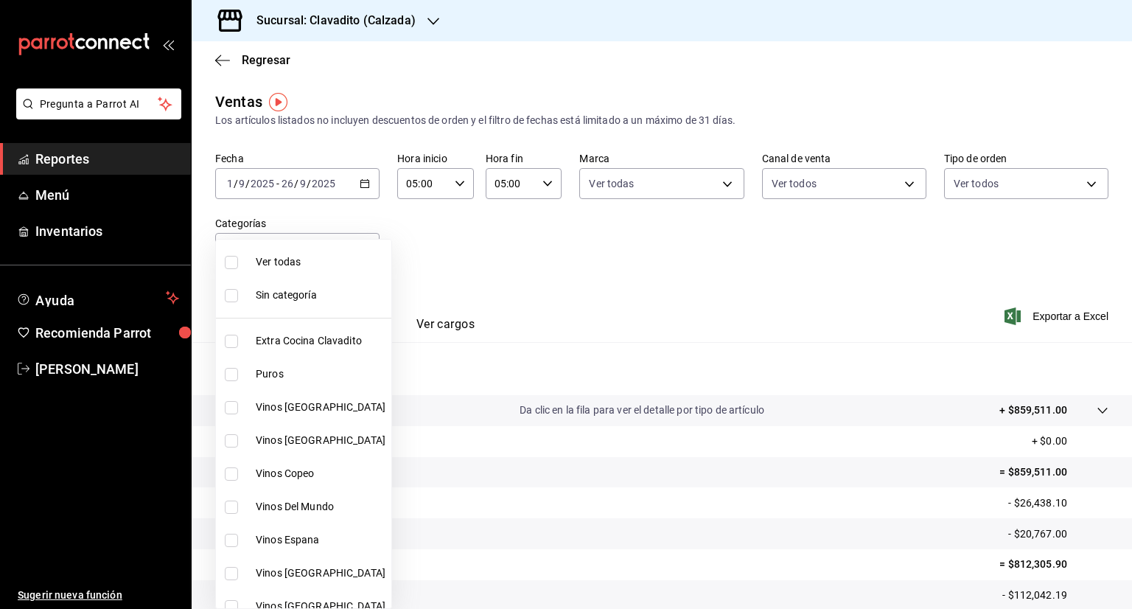
checkbox input "true"
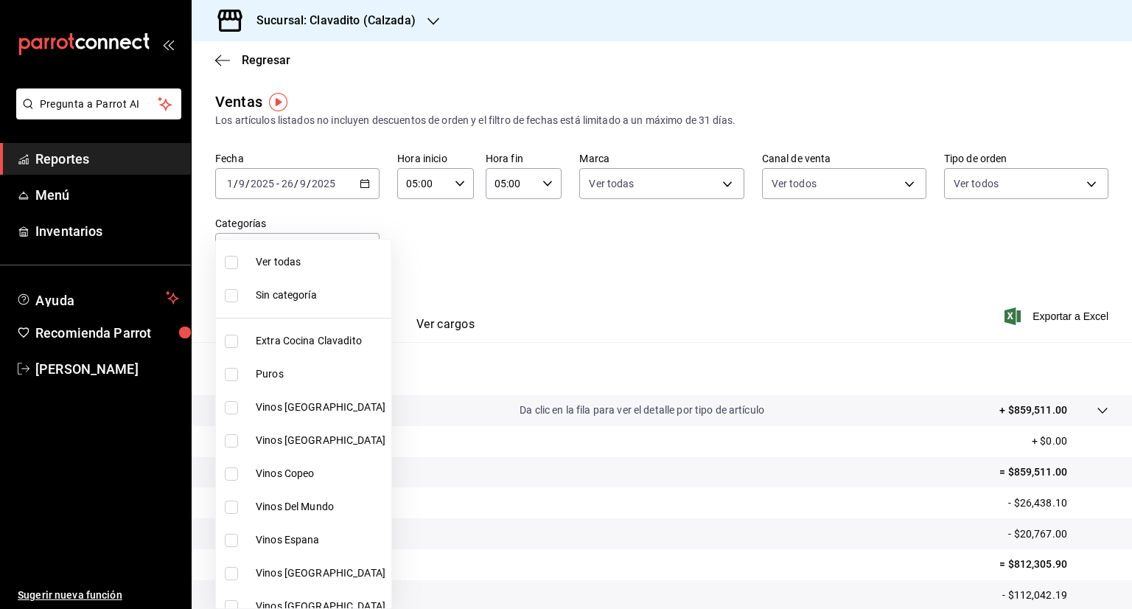
checkbox input "true"
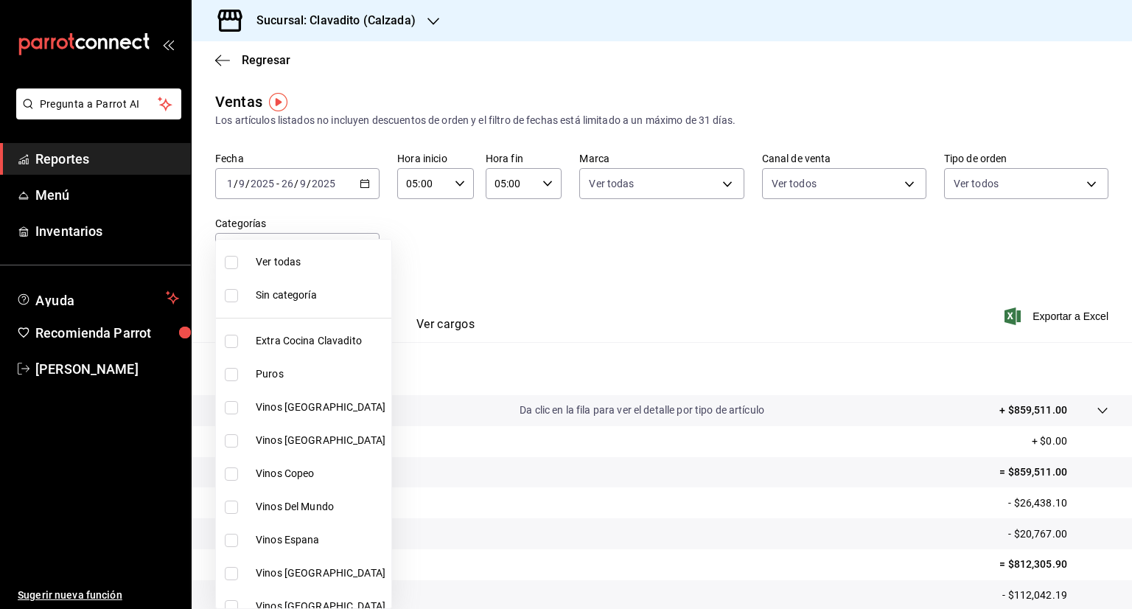
checkbox input "true"
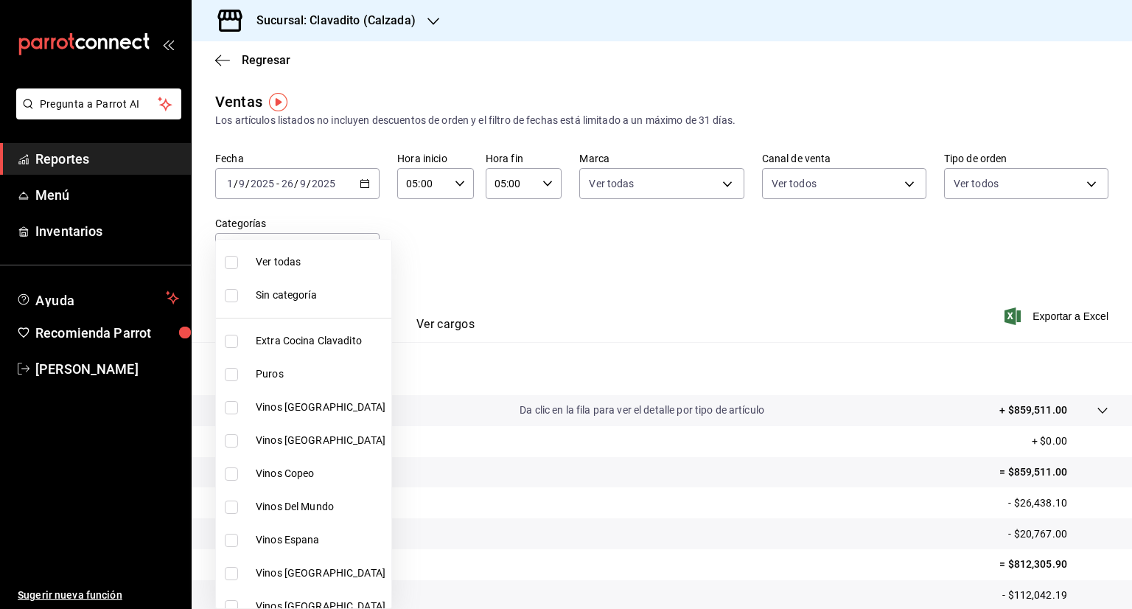
checkbox input "true"
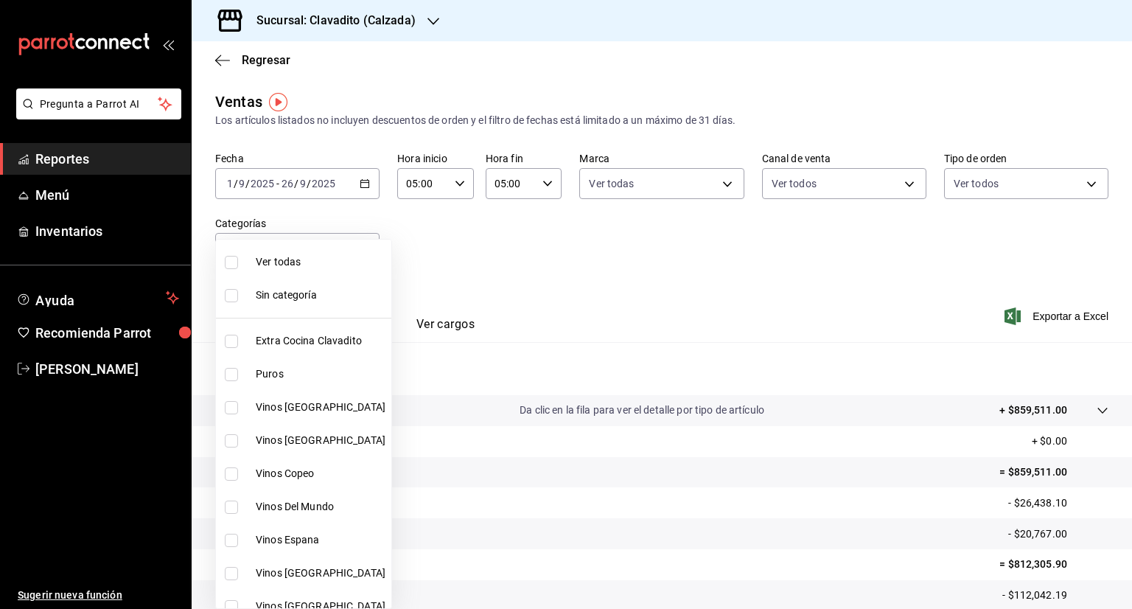
checkbox input "true"
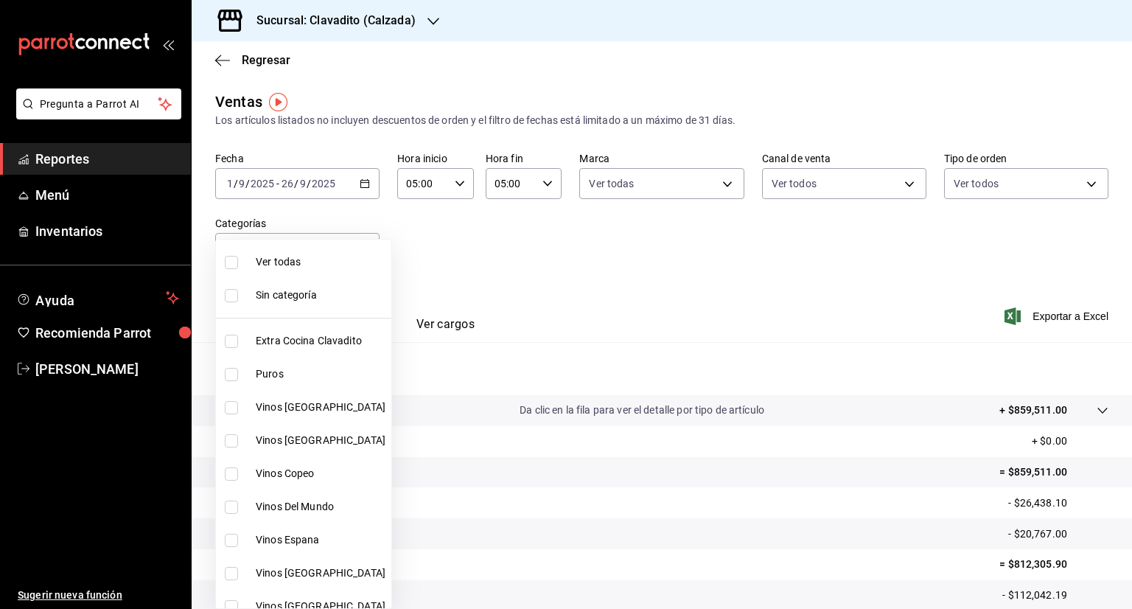
checkbox input "true"
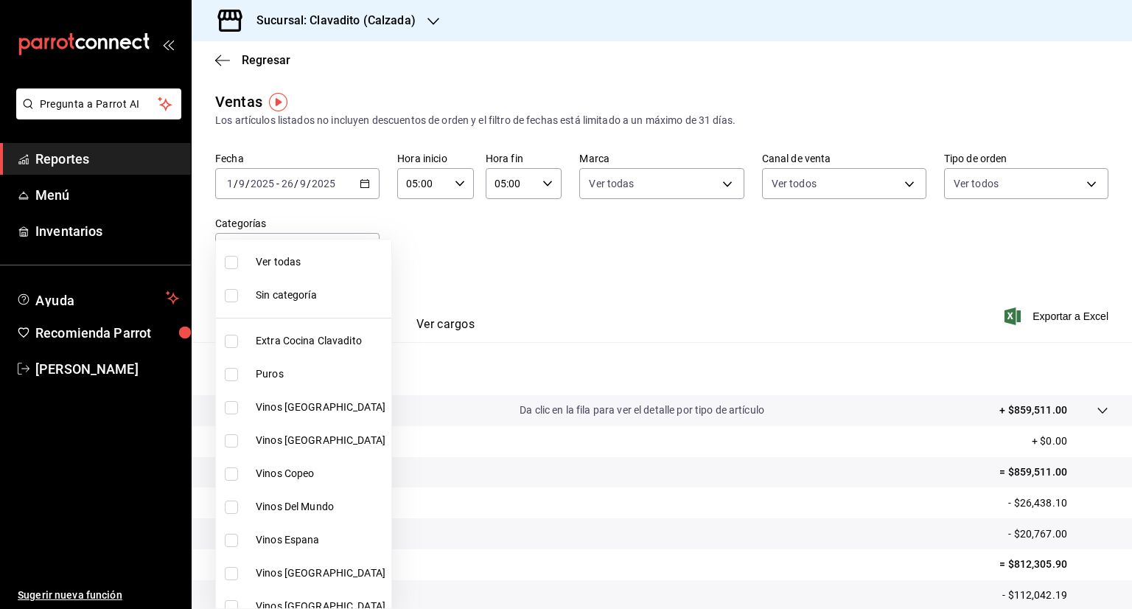
checkbox input "true"
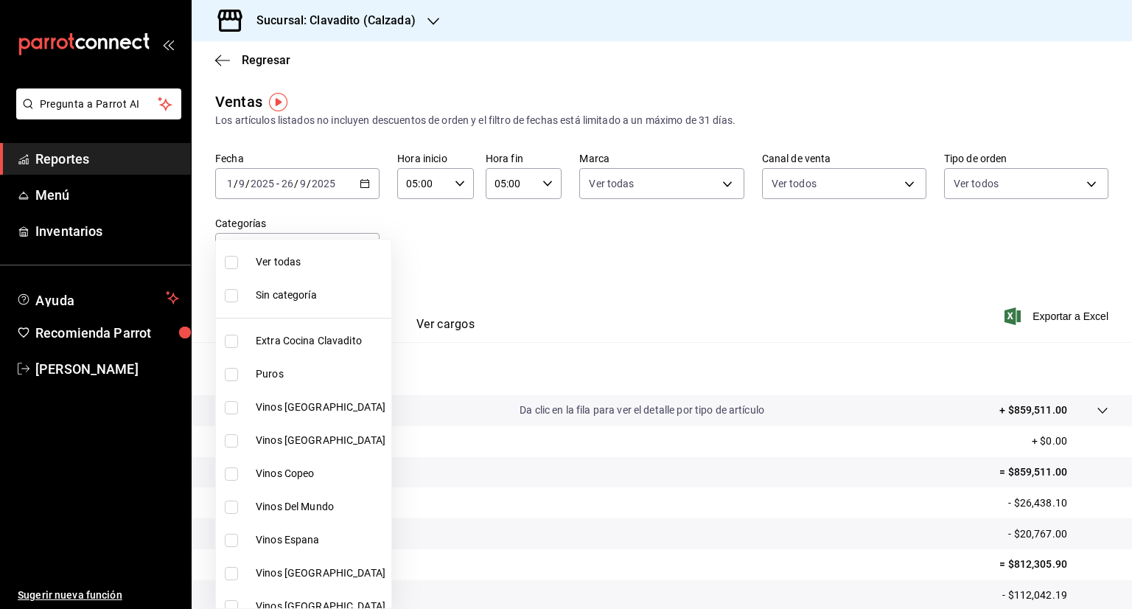
checkbox input "true"
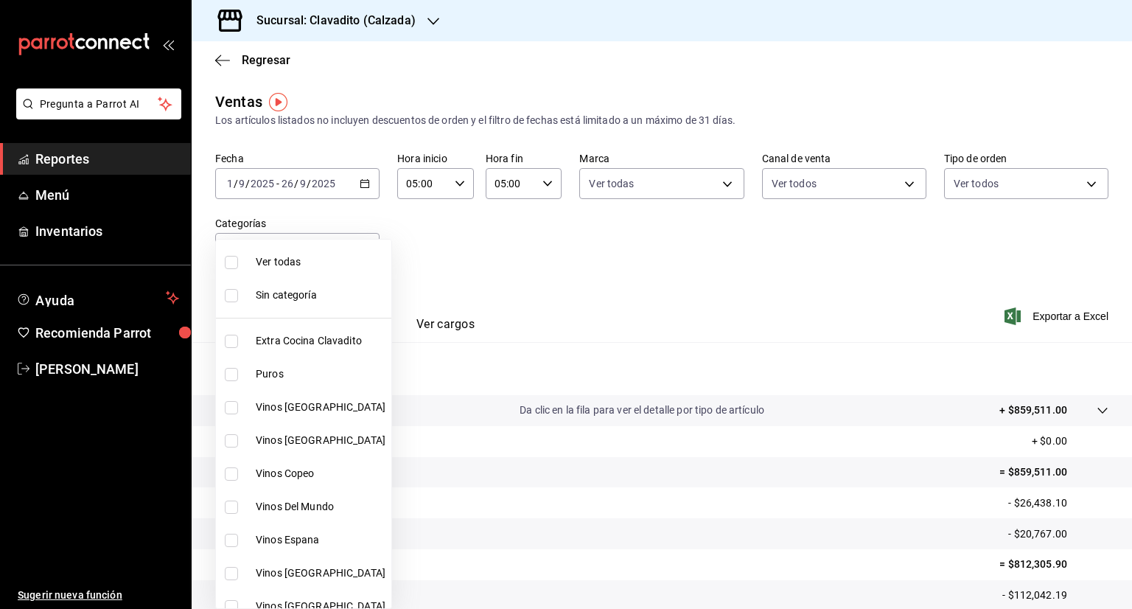
checkbox input "true"
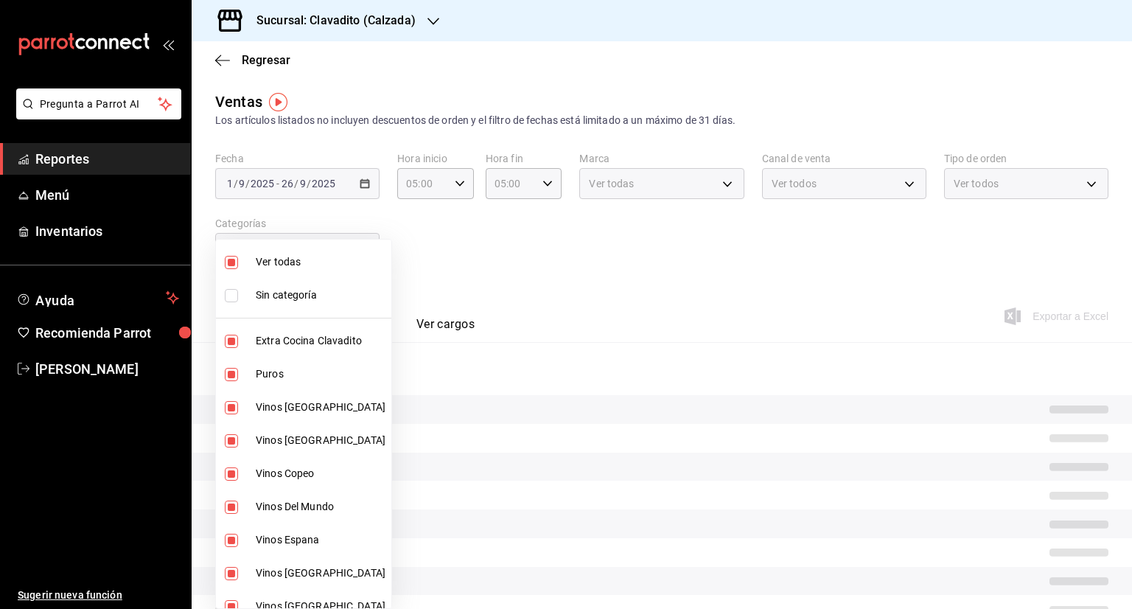
click at [608, 325] on div at bounding box center [566, 304] width 1132 height 609
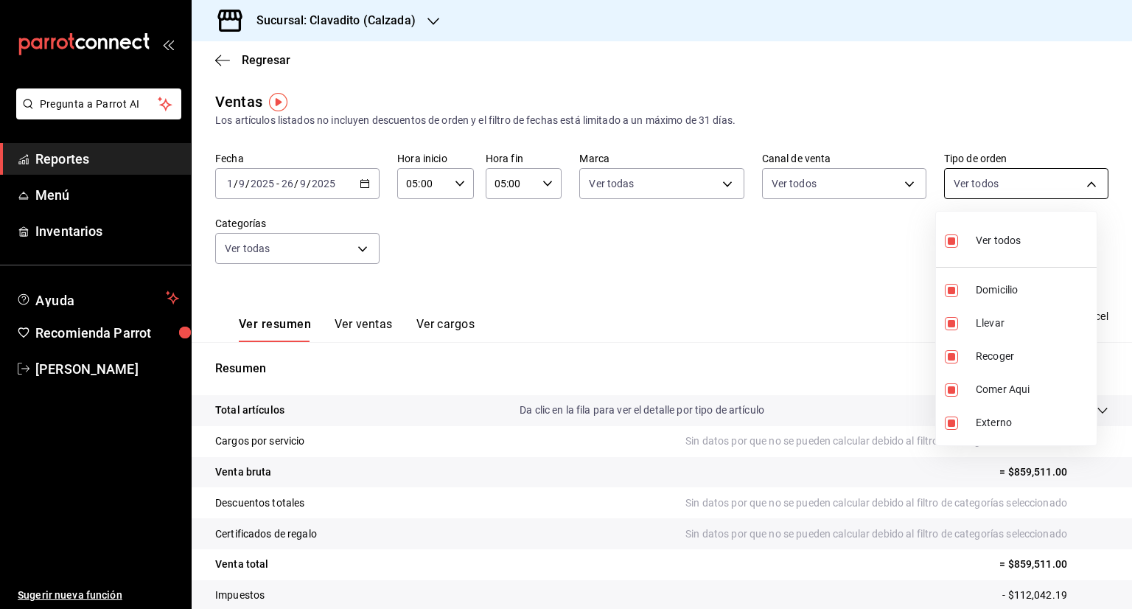
click at [1081, 179] on body "Pregunta a Parrot AI Reportes Menú Inventarios Ayuda Recomienda Parrot [PERSON_…" at bounding box center [566, 304] width 1132 height 609
click at [1081, 179] on div at bounding box center [566, 304] width 1132 height 609
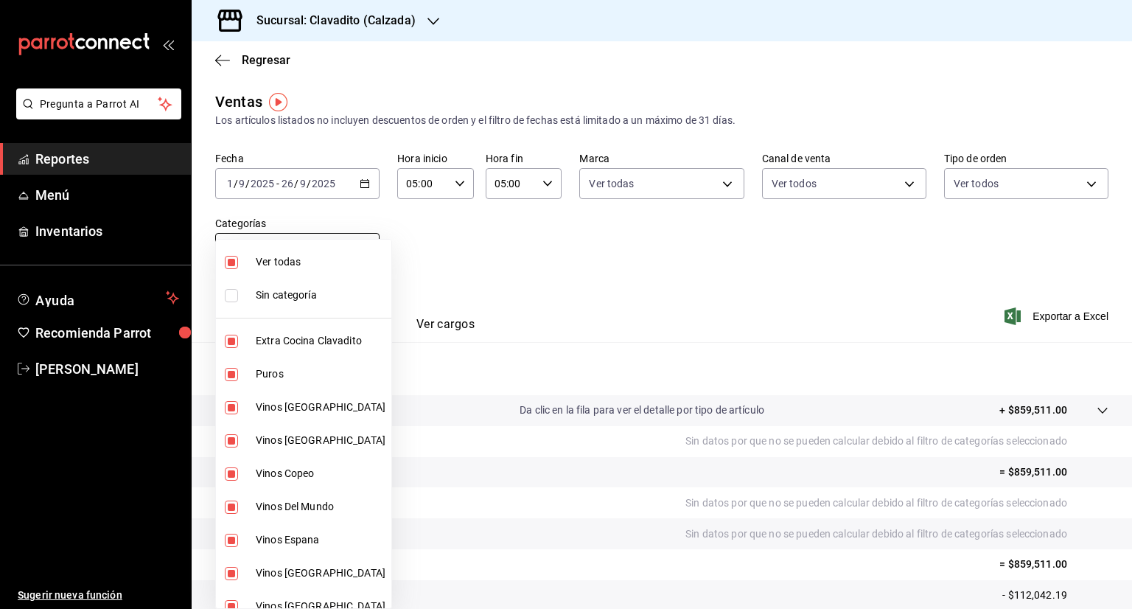
click at [366, 253] on body "Pregunta a Parrot AI Reportes Menú Inventarios Ayuda Recomienda Parrot [PERSON_…" at bounding box center [566, 304] width 1132 height 609
click at [691, 277] on div at bounding box center [566, 304] width 1132 height 609
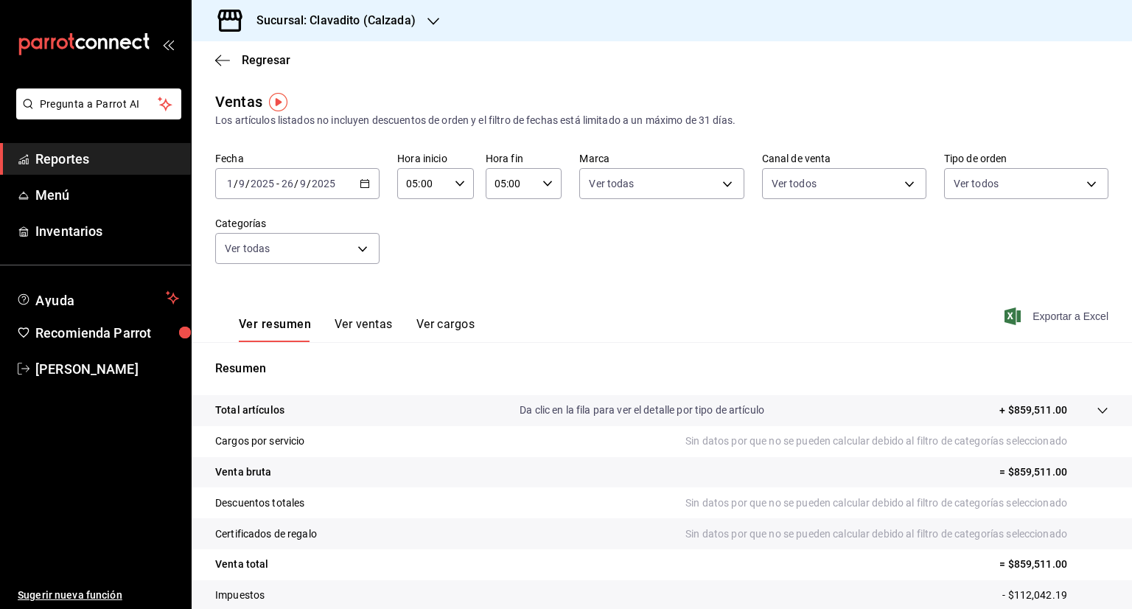
click at [1004, 313] on icon "button" at bounding box center [1012, 316] width 16 height 18
